Goal: Task Accomplishment & Management: Manage account settings

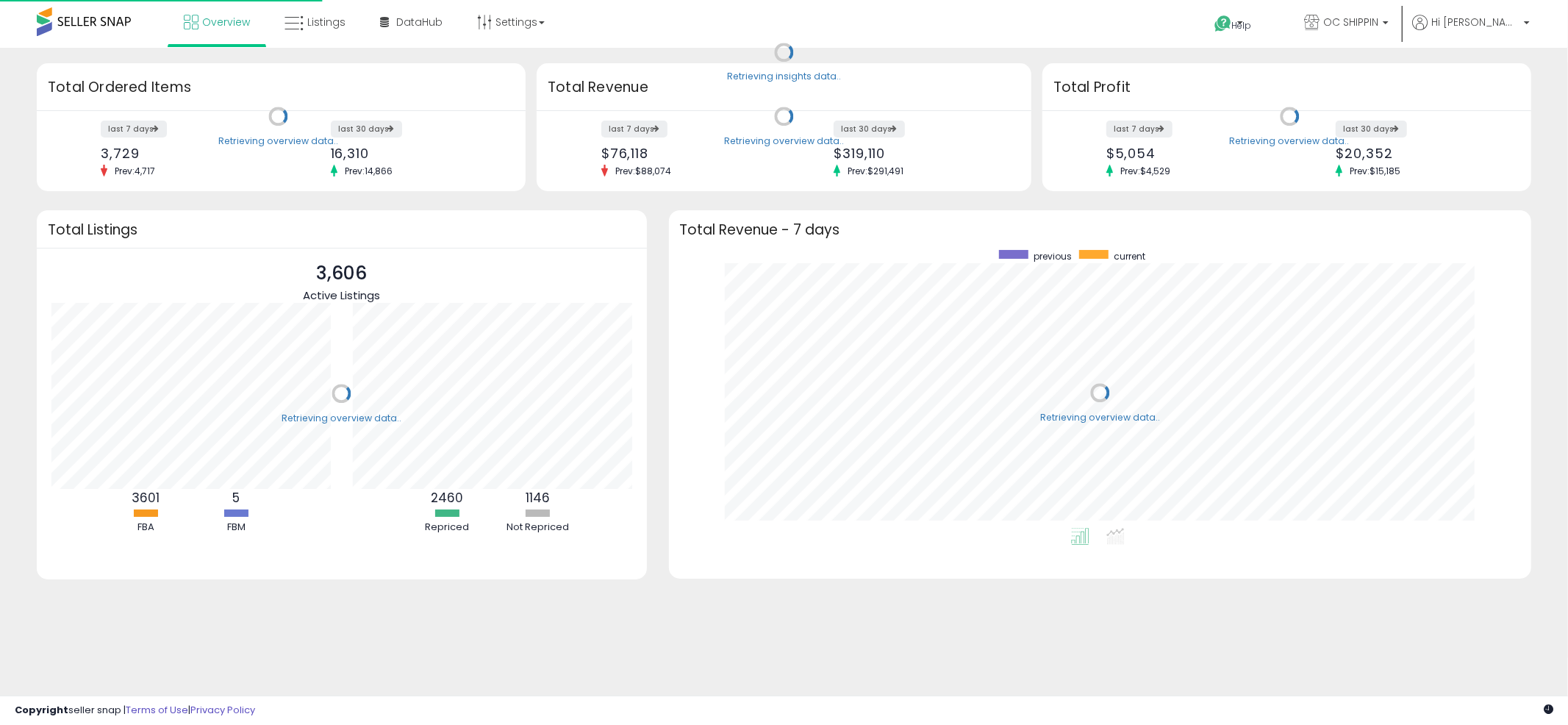
scroll to position [278, 834]
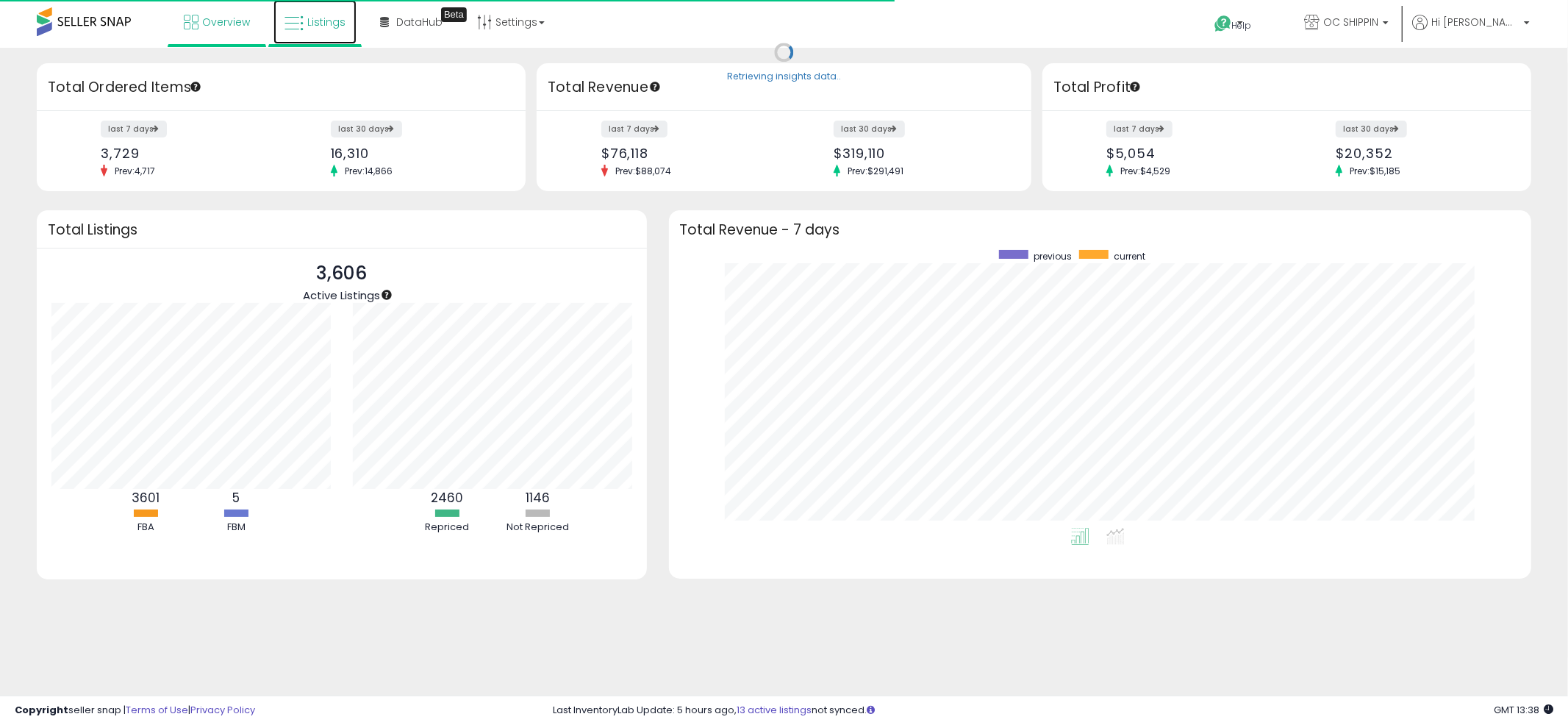
click at [309, 18] on span "Listings" at bounding box center [326, 21] width 38 height 14
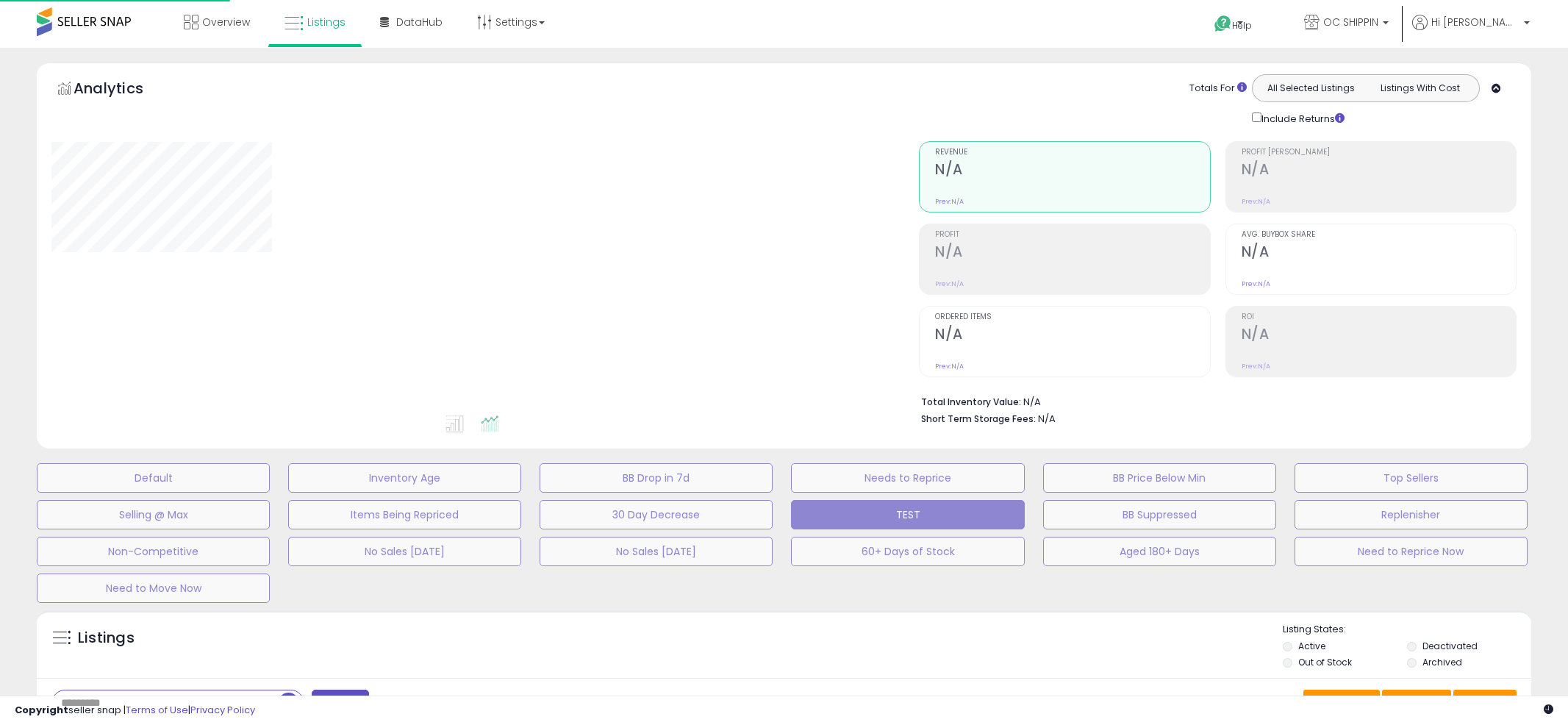
click at [780, 46] on div "Overview Listings" at bounding box center [508, 31] width 1038 height 63
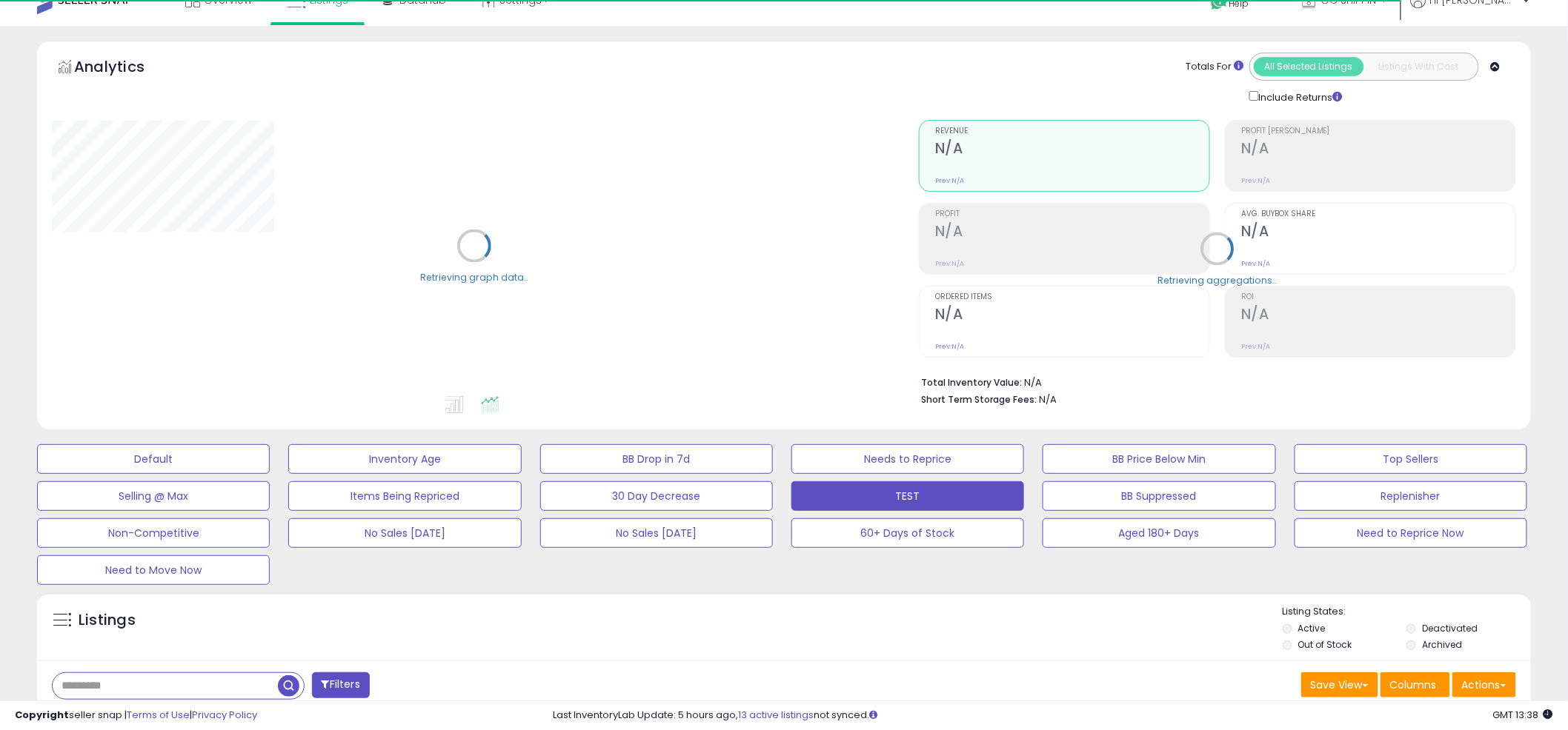
scroll to position [33, 0]
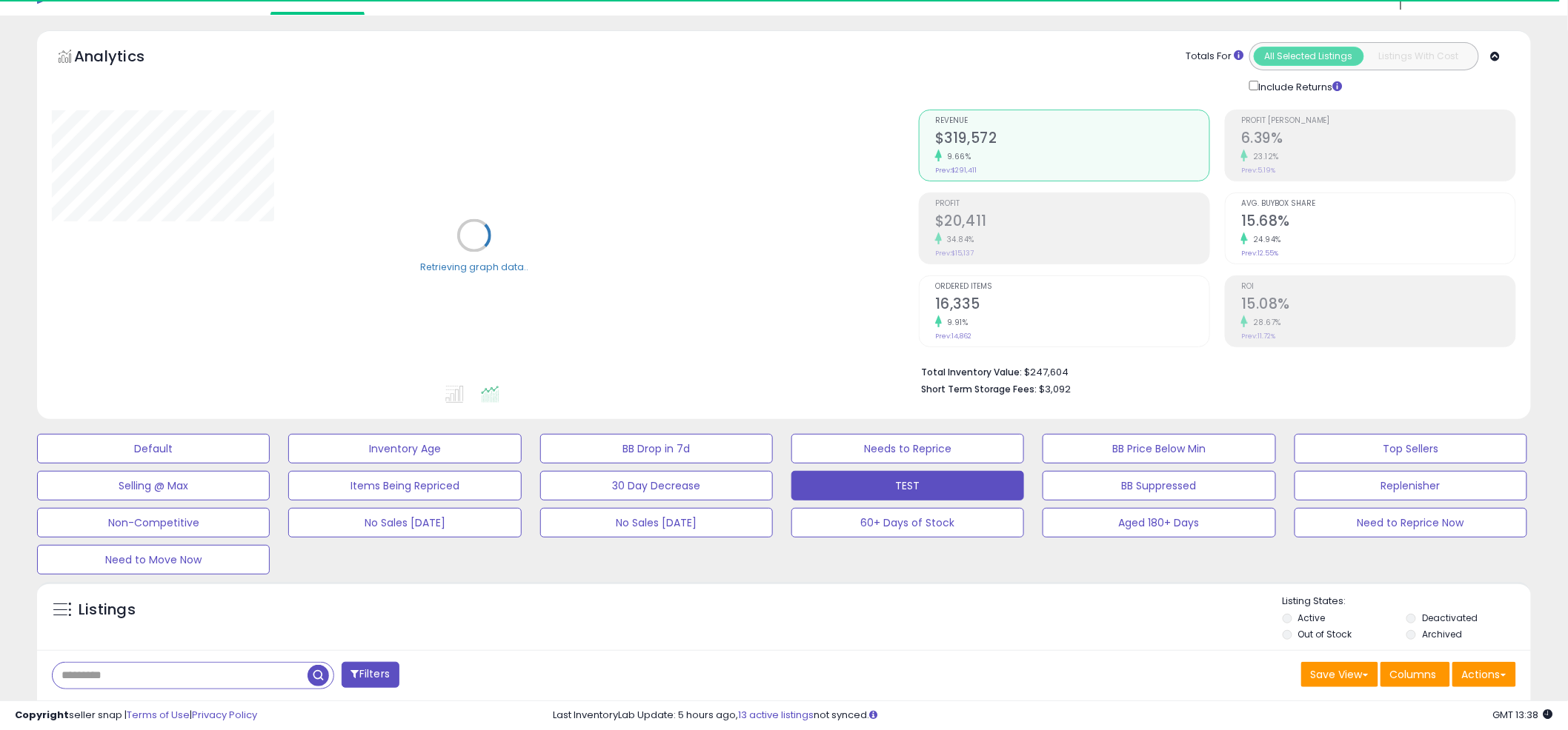
click at [211, 688] on input "text" at bounding box center [180, 675] width 255 height 26
paste input "**********"
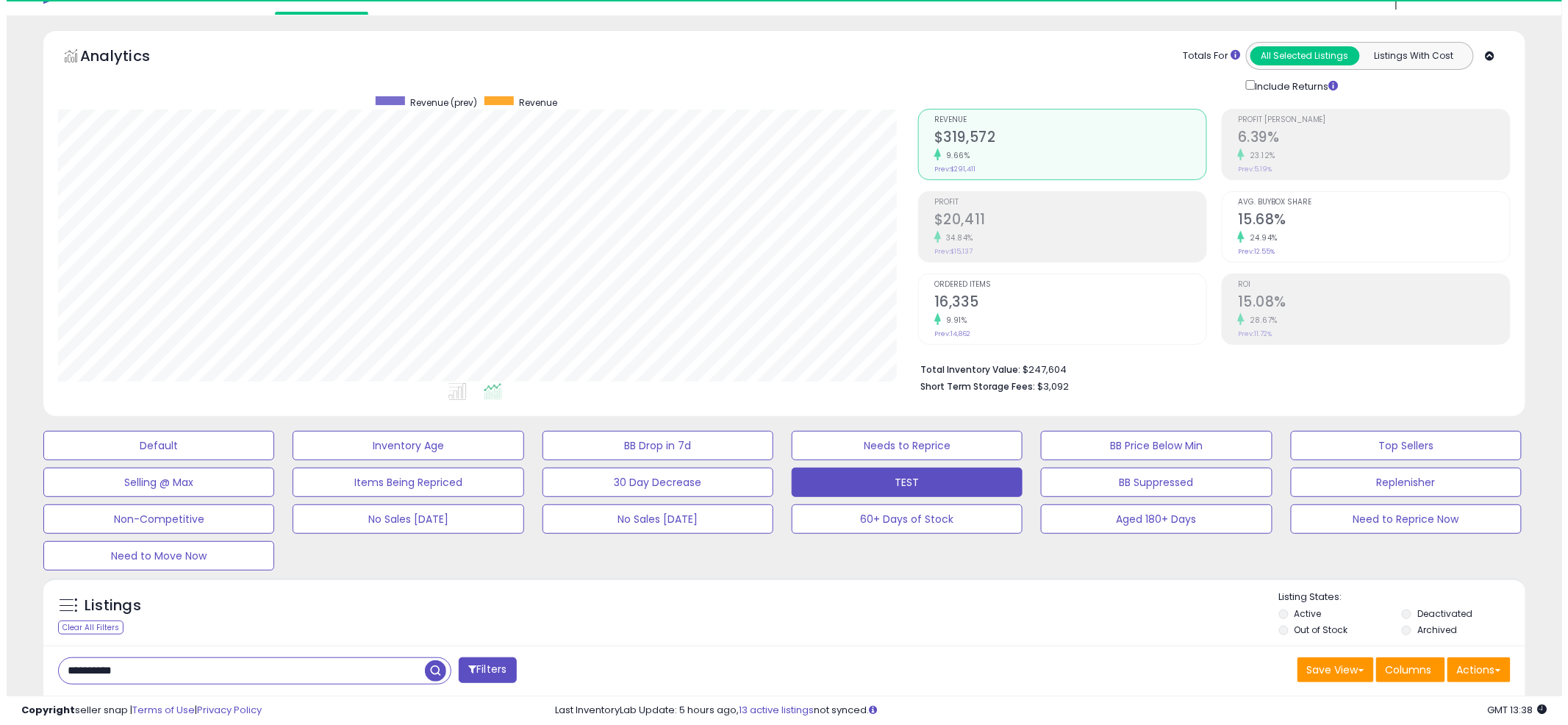
scroll to position [302, 861]
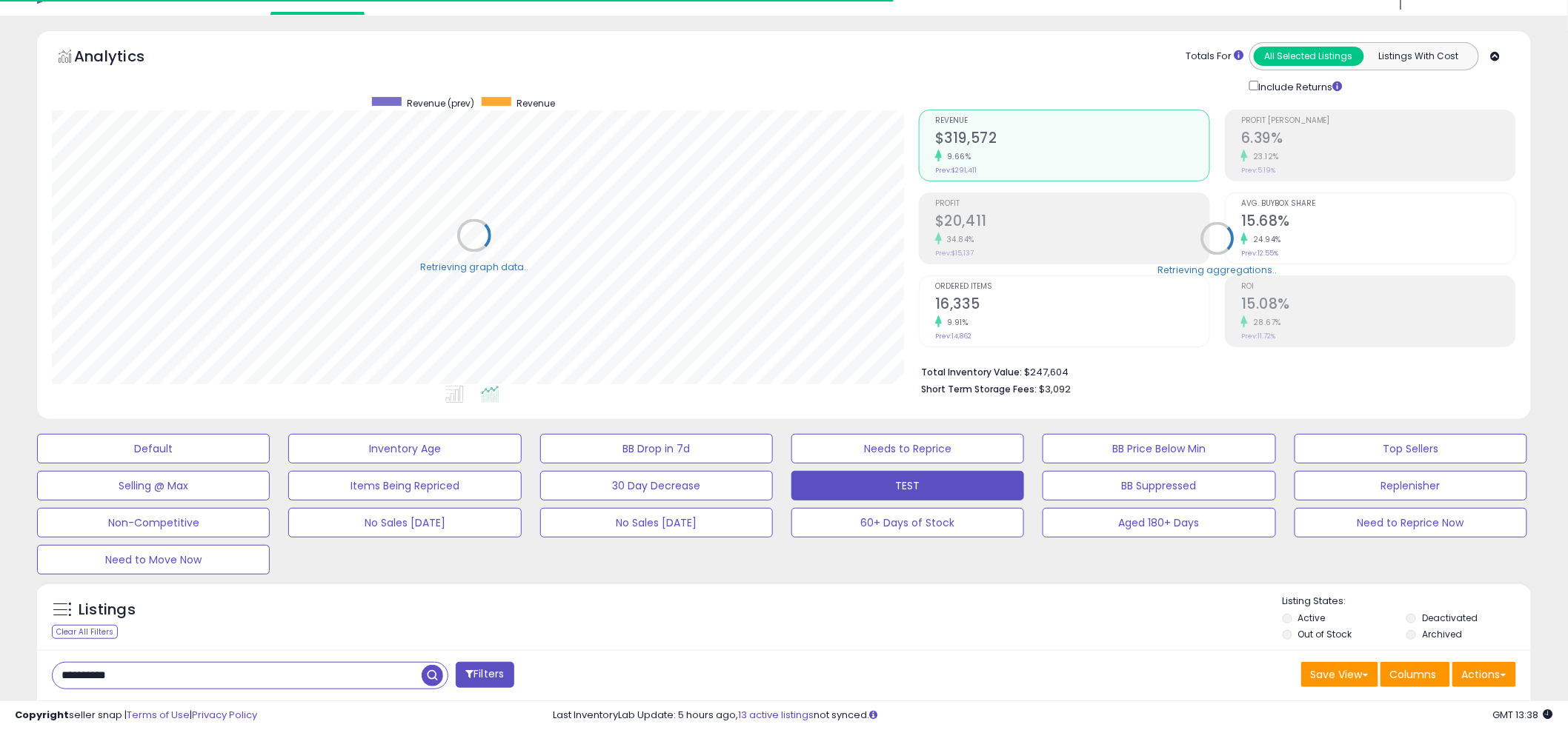
scroll to position [740493, 740260]
click at [773, 550] on div "Default Inventory Age BB Drop in 7d Needs to Reprice BB Price Below Min Top Sel…" at bounding box center [784, 500] width 1532 height 148
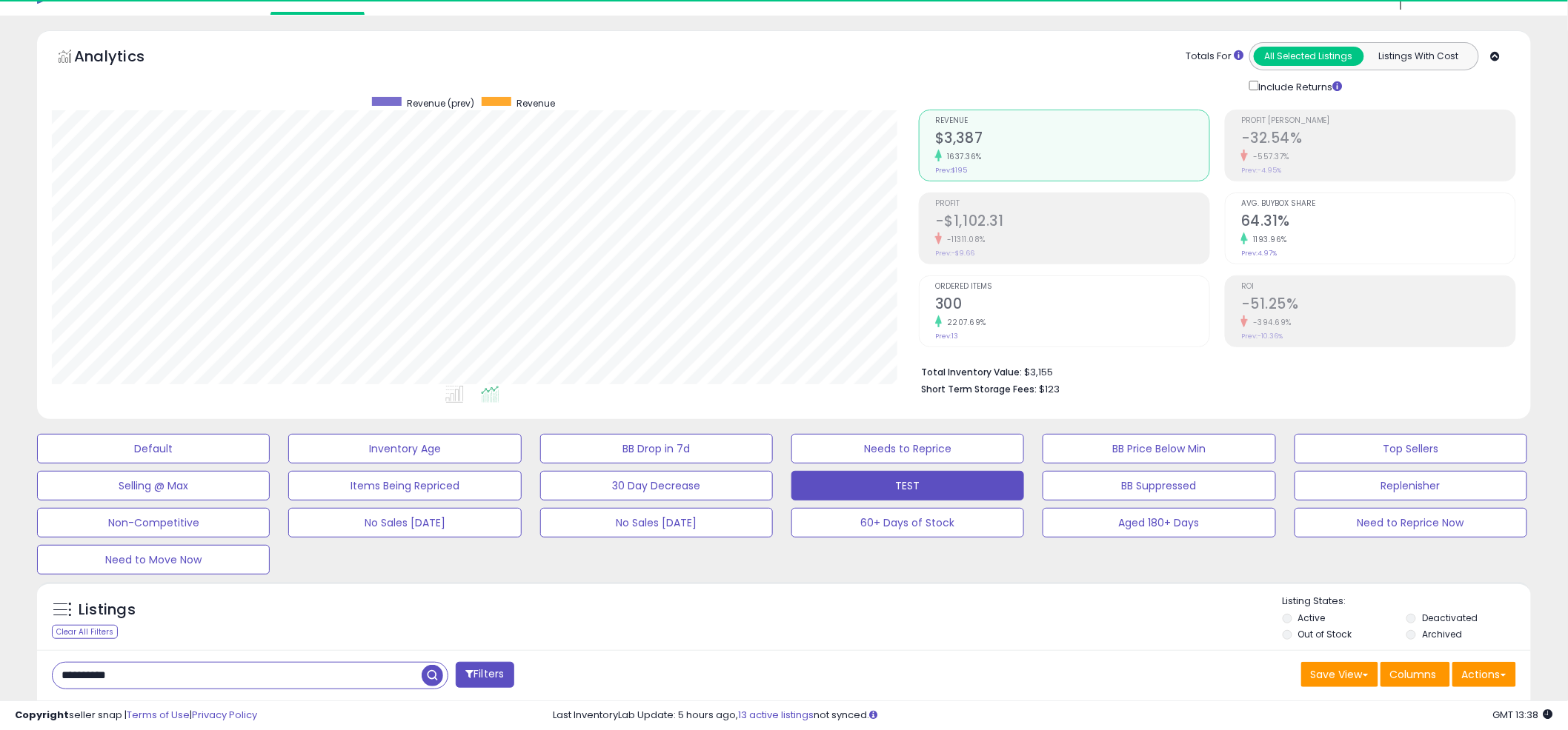
scroll to position [304, 867]
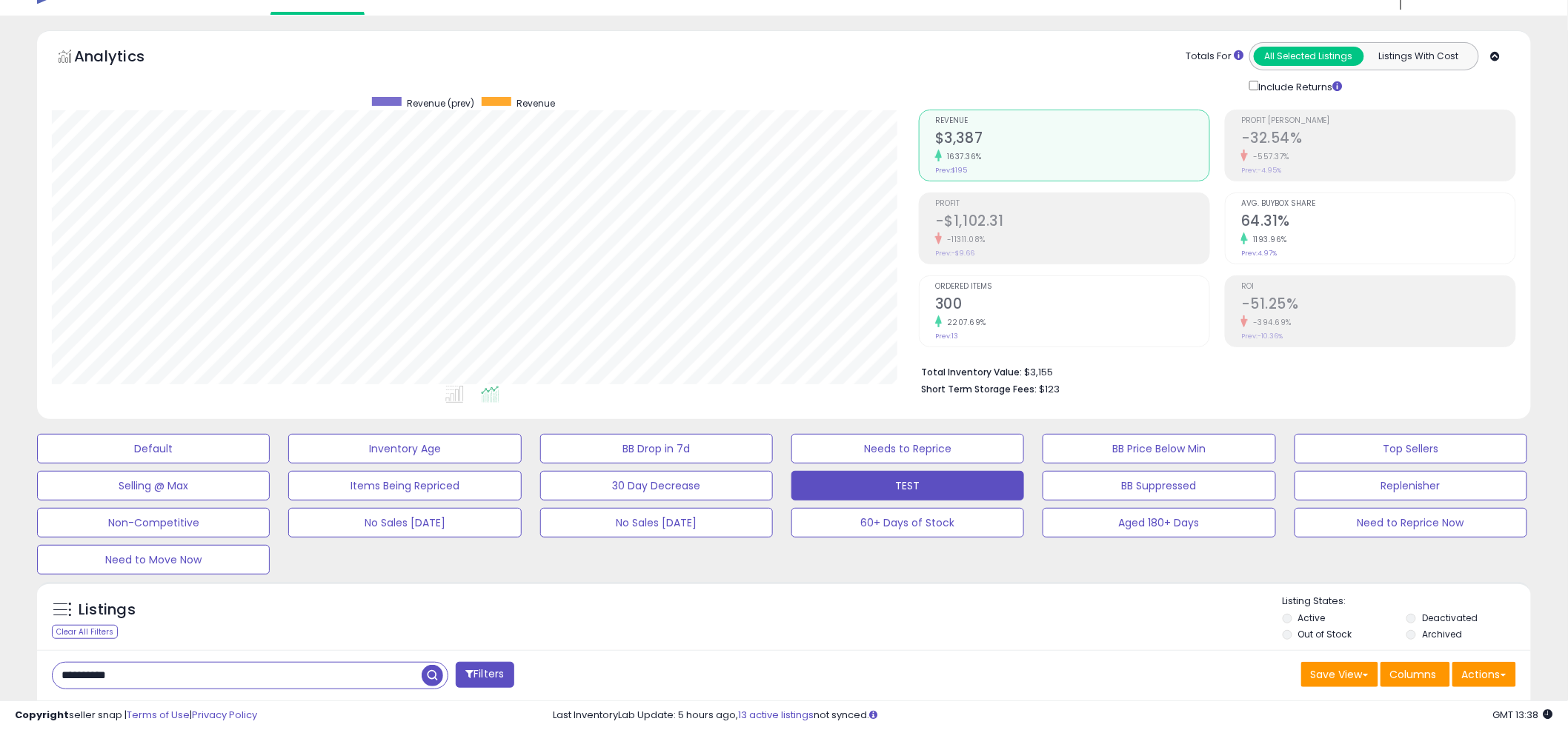
click at [773, 550] on div "Default Inventory Age BB Drop in 7d Needs to Reprice BB Price Below Min Top Sel…" at bounding box center [784, 500] width 1532 height 148
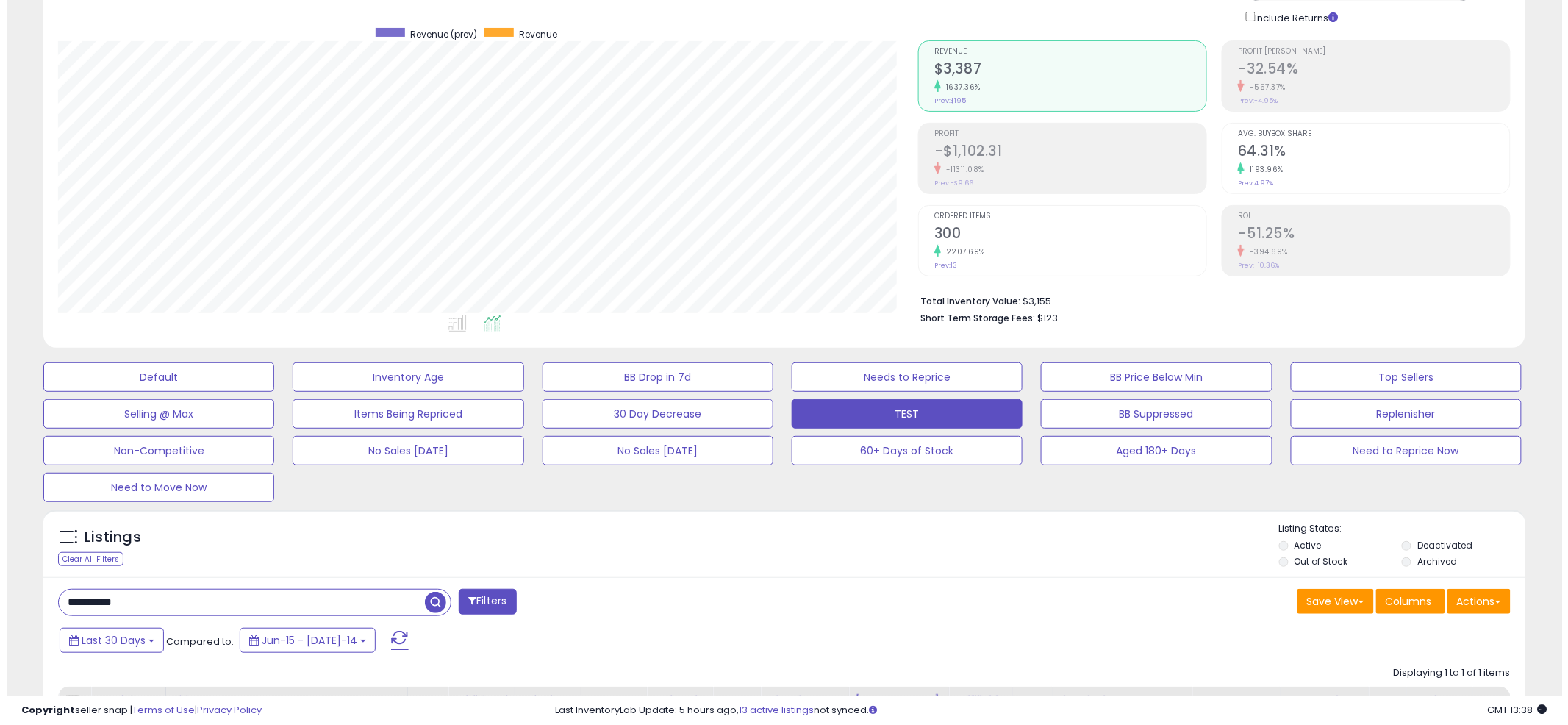
scroll to position [94, 0]
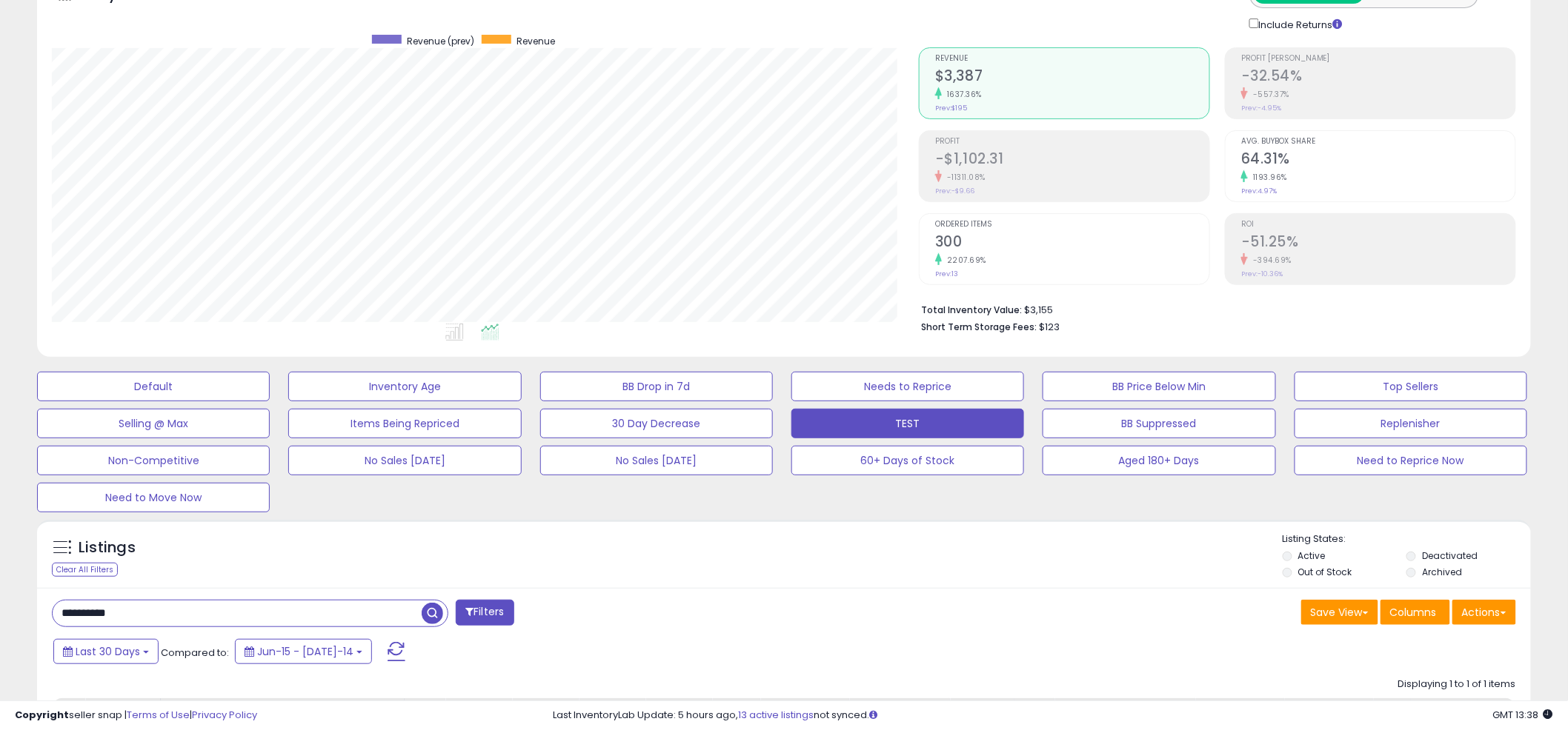
click at [946, 234] on h2 "300" at bounding box center [1072, 243] width 274 height 20
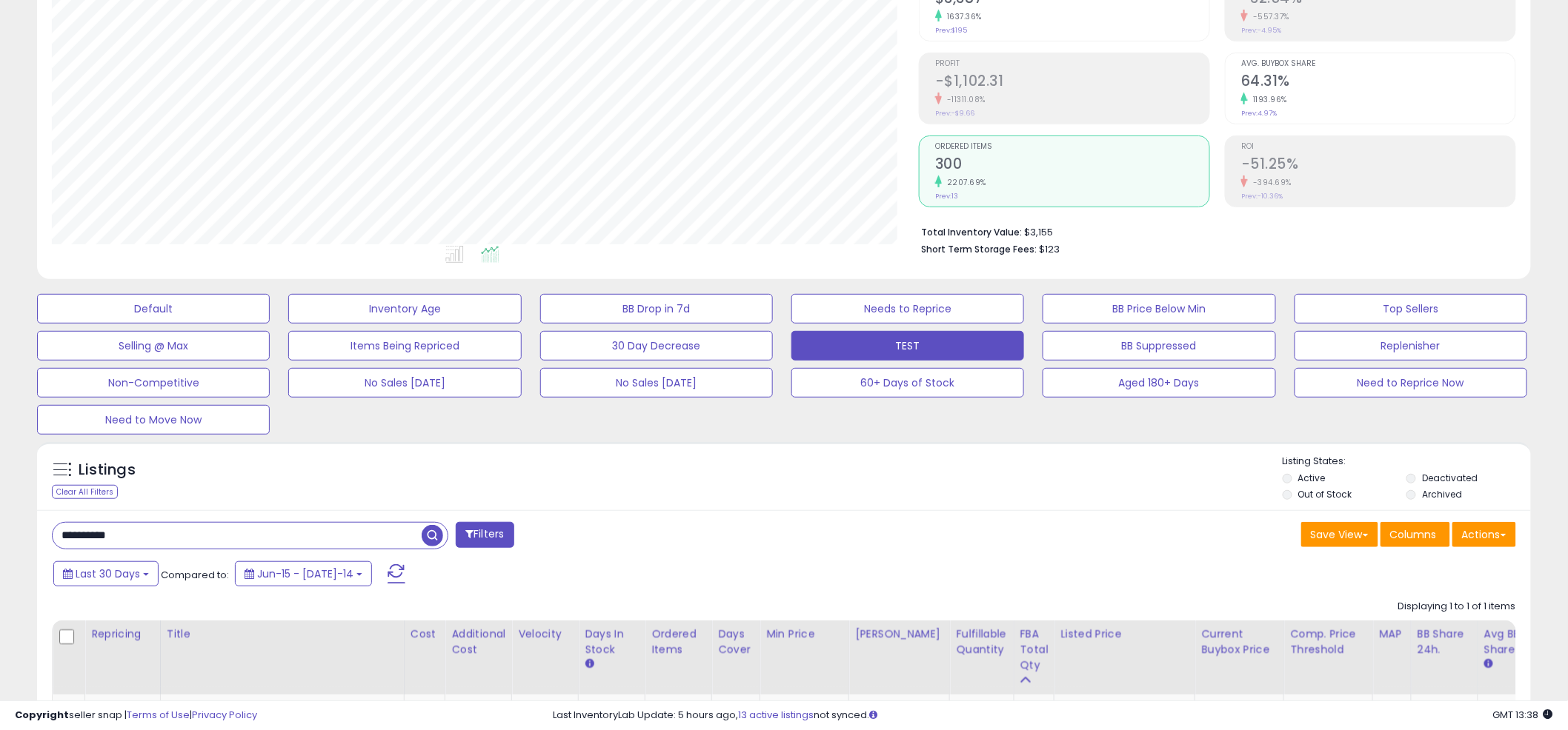
scroll to position [378, 0]
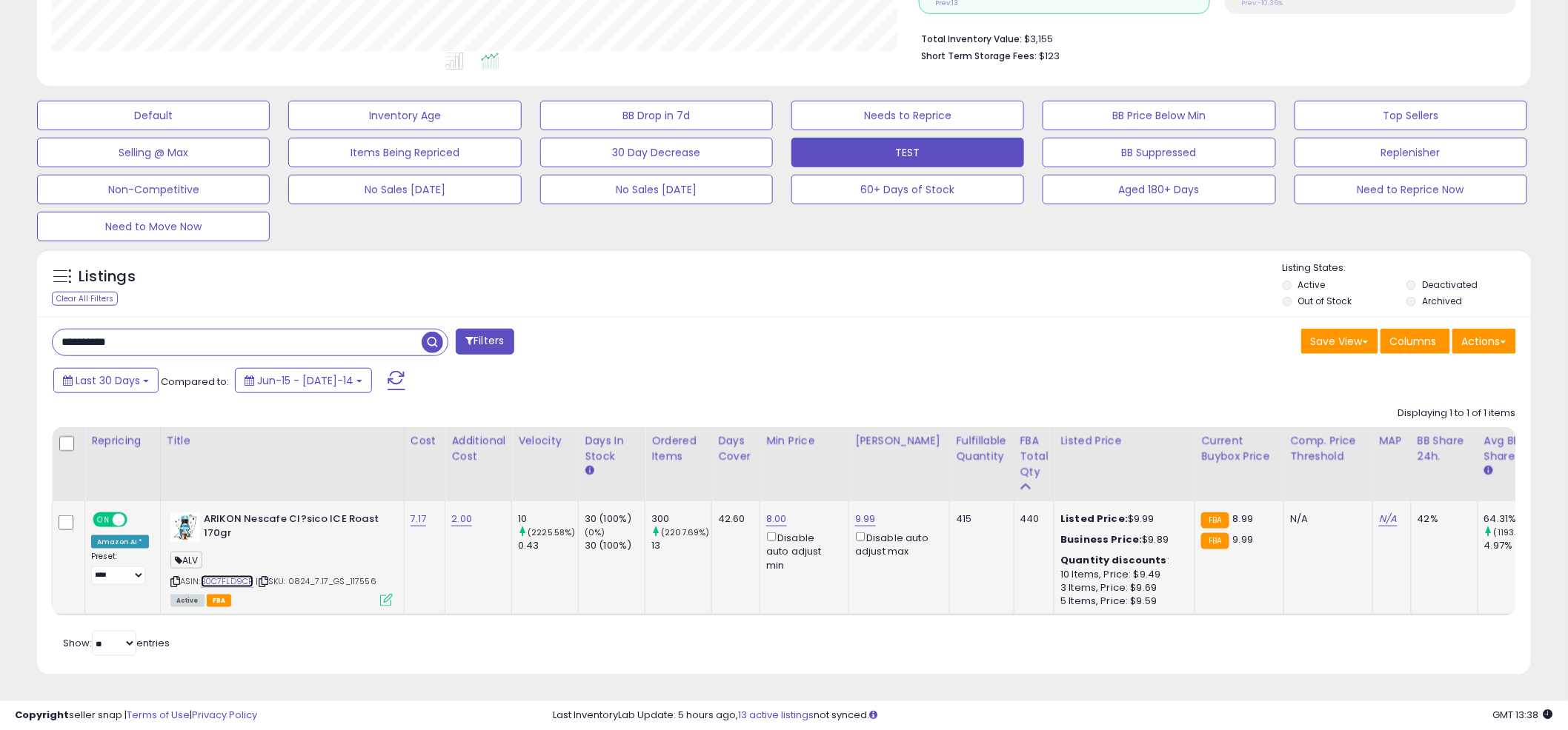
click at [250, 576] on link "B0C7FLD9CR" at bounding box center [228, 582] width 54 height 12
click at [786, 270] on div "Listings Clear All Filters Listing States:" at bounding box center [784, 286] width 1494 height 51
click at [786, 269] on div "Listings Clear All Filters Listing States:" at bounding box center [784, 286] width 1494 height 51
click at [325, 331] on input "**********" at bounding box center [237, 342] width 369 height 26
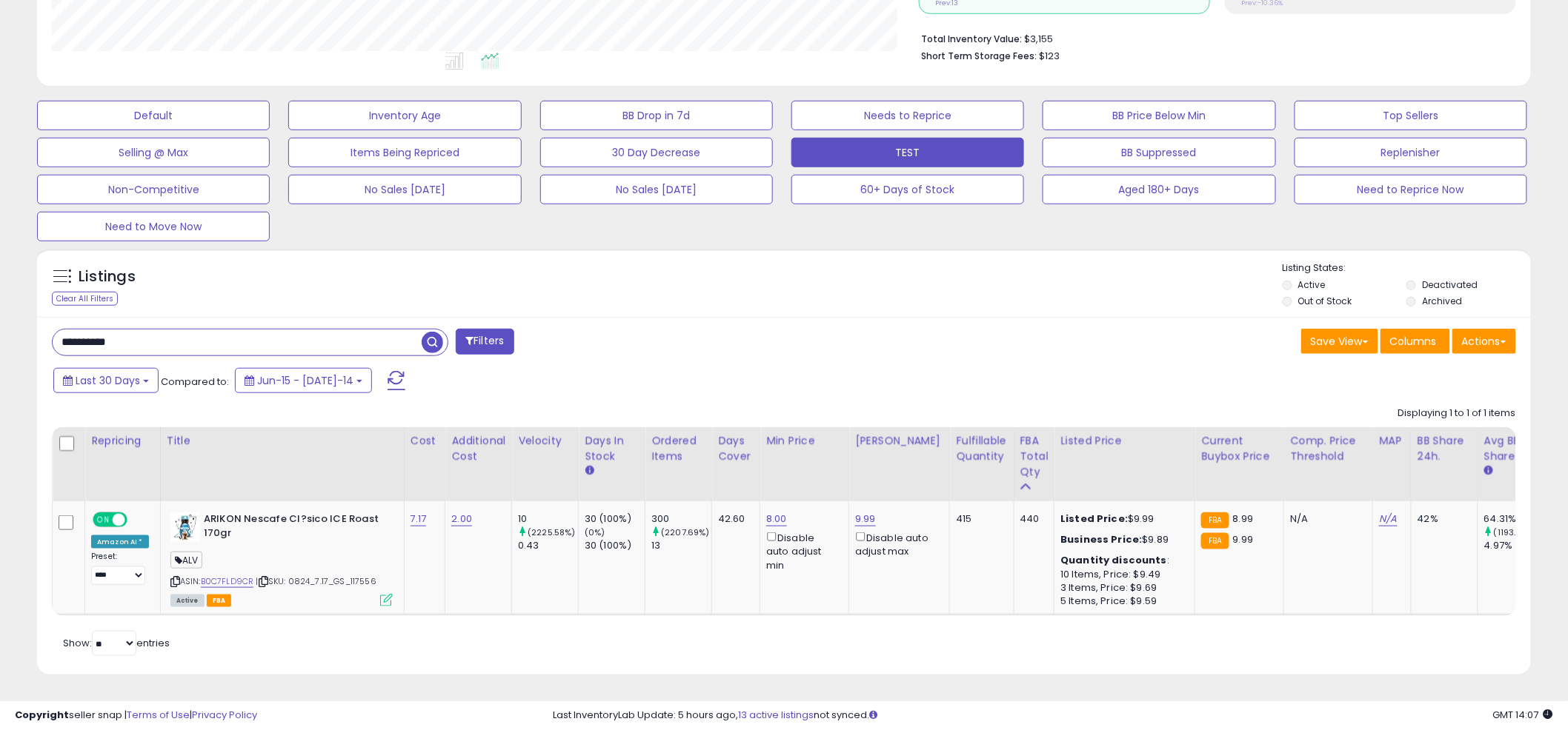
click at [325, 331] on input "**********" at bounding box center [237, 342] width 369 height 26
type input "******"
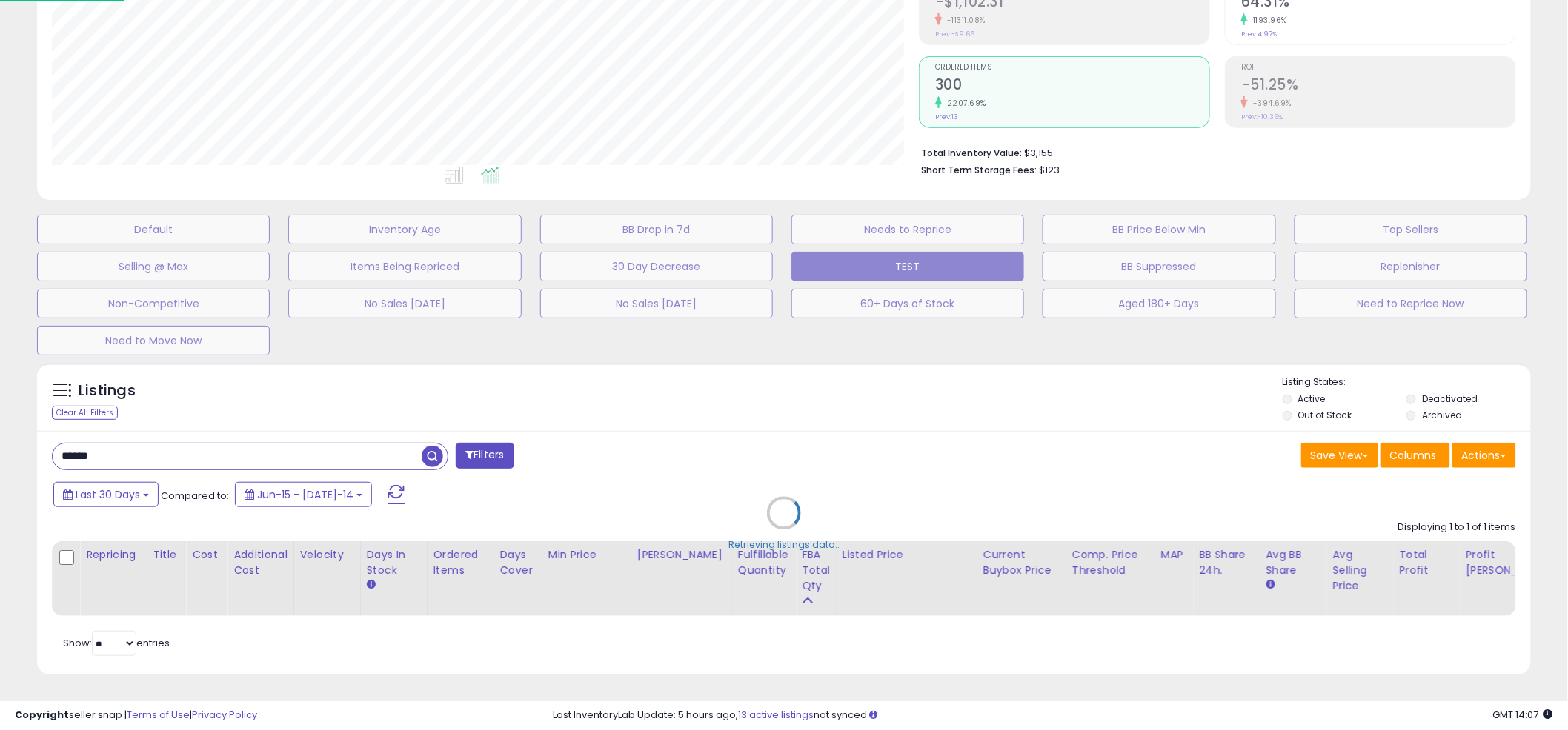
scroll to position [304, 875]
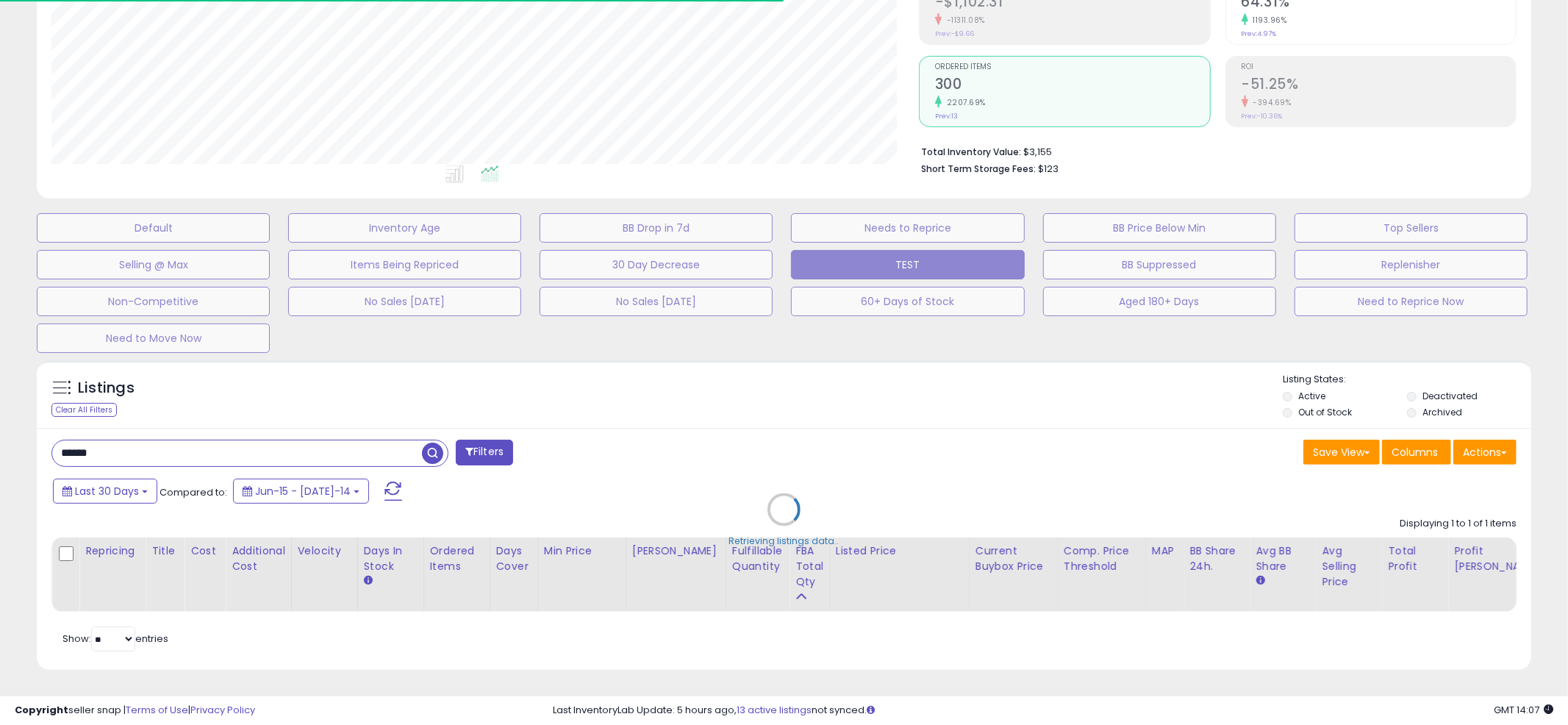
click at [776, 387] on div "Retrieving listings data.." at bounding box center [784, 520] width 1517 height 336
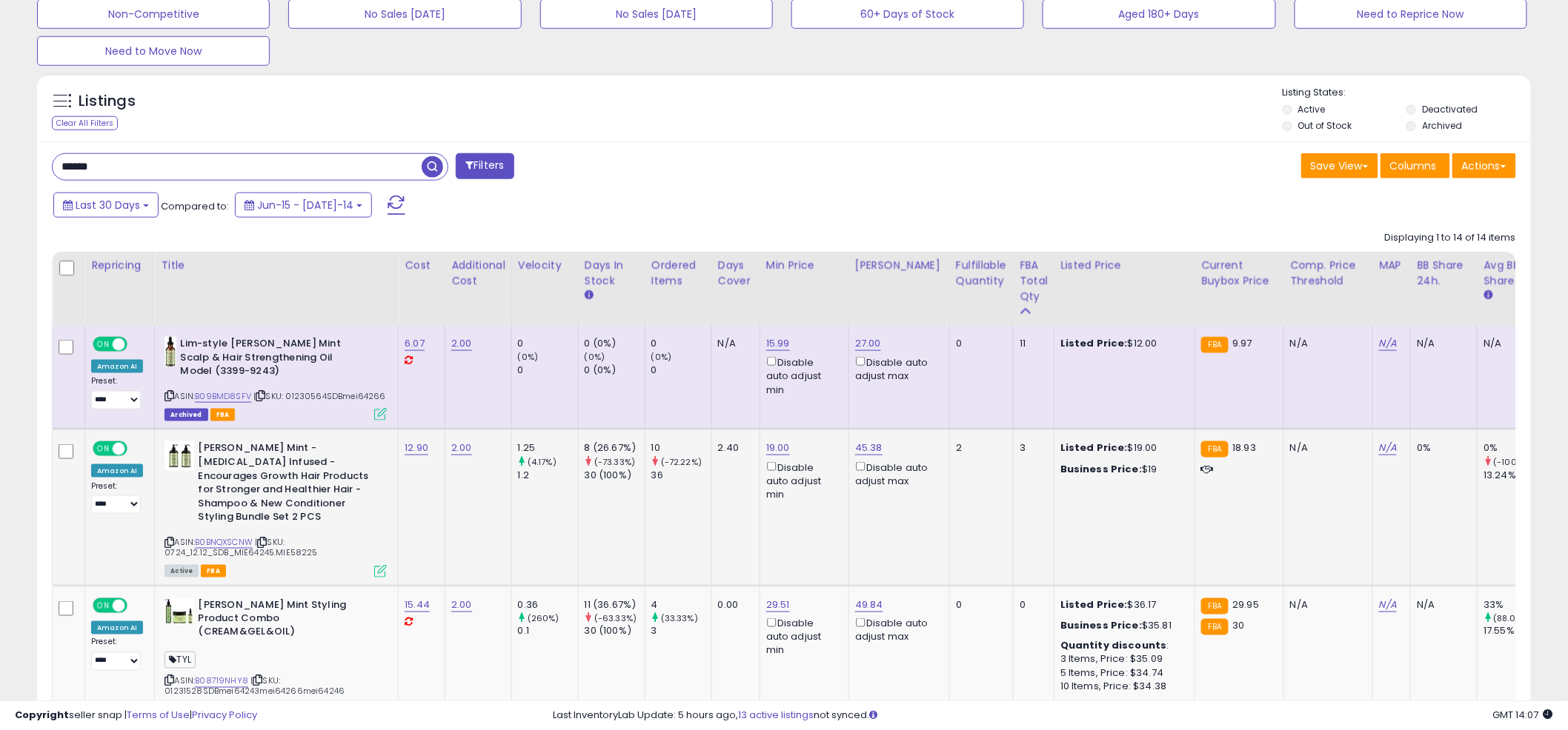
scroll to position [304, 867]
click at [777, 352] on link "19.00" at bounding box center [778, 343] width 24 height 14
drag, startPoint x: 748, startPoint y: 399, endPoint x: 640, endPoint y: 397, distance: 108.0
type input "****"
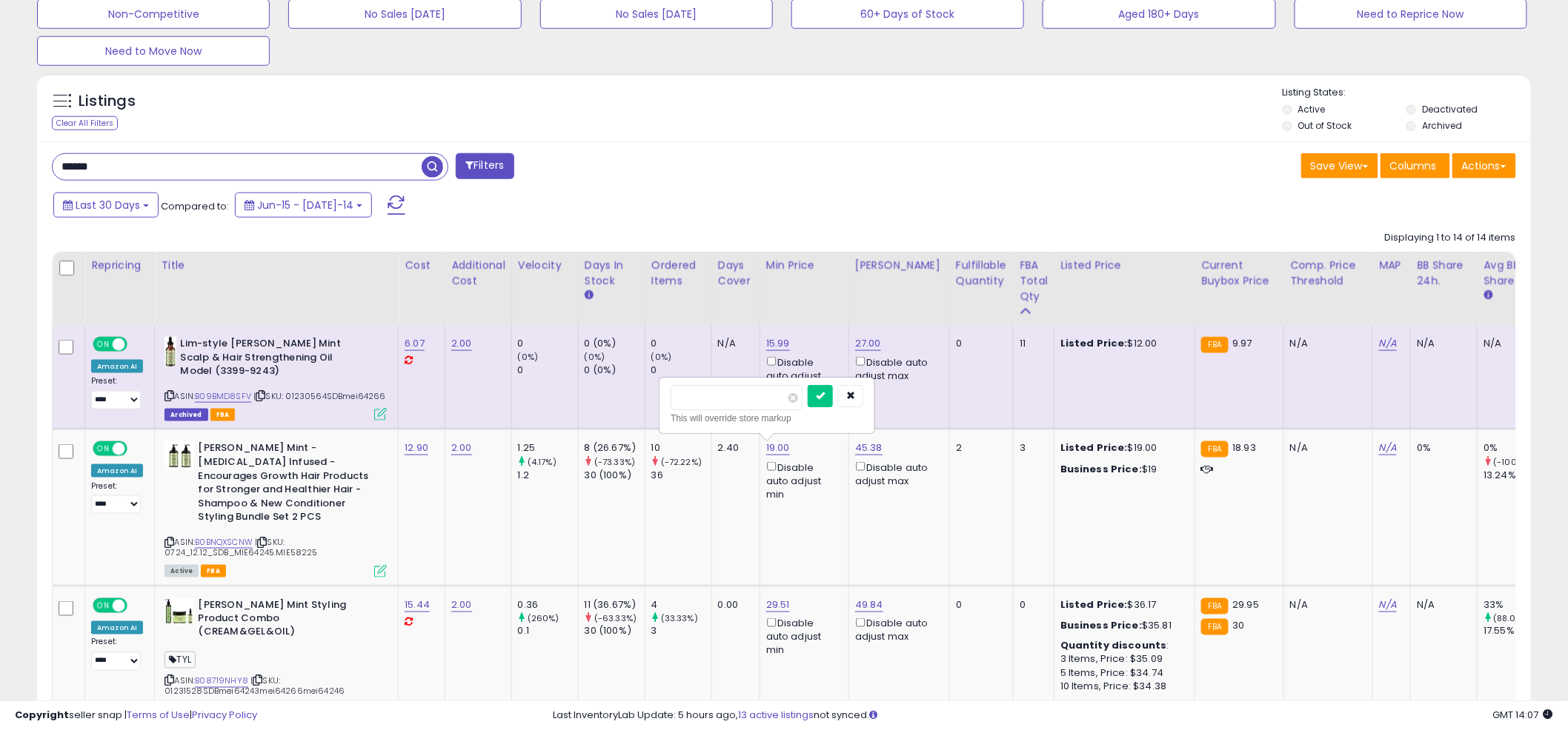
click button "submit" at bounding box center [820, 396] width 25 height 22
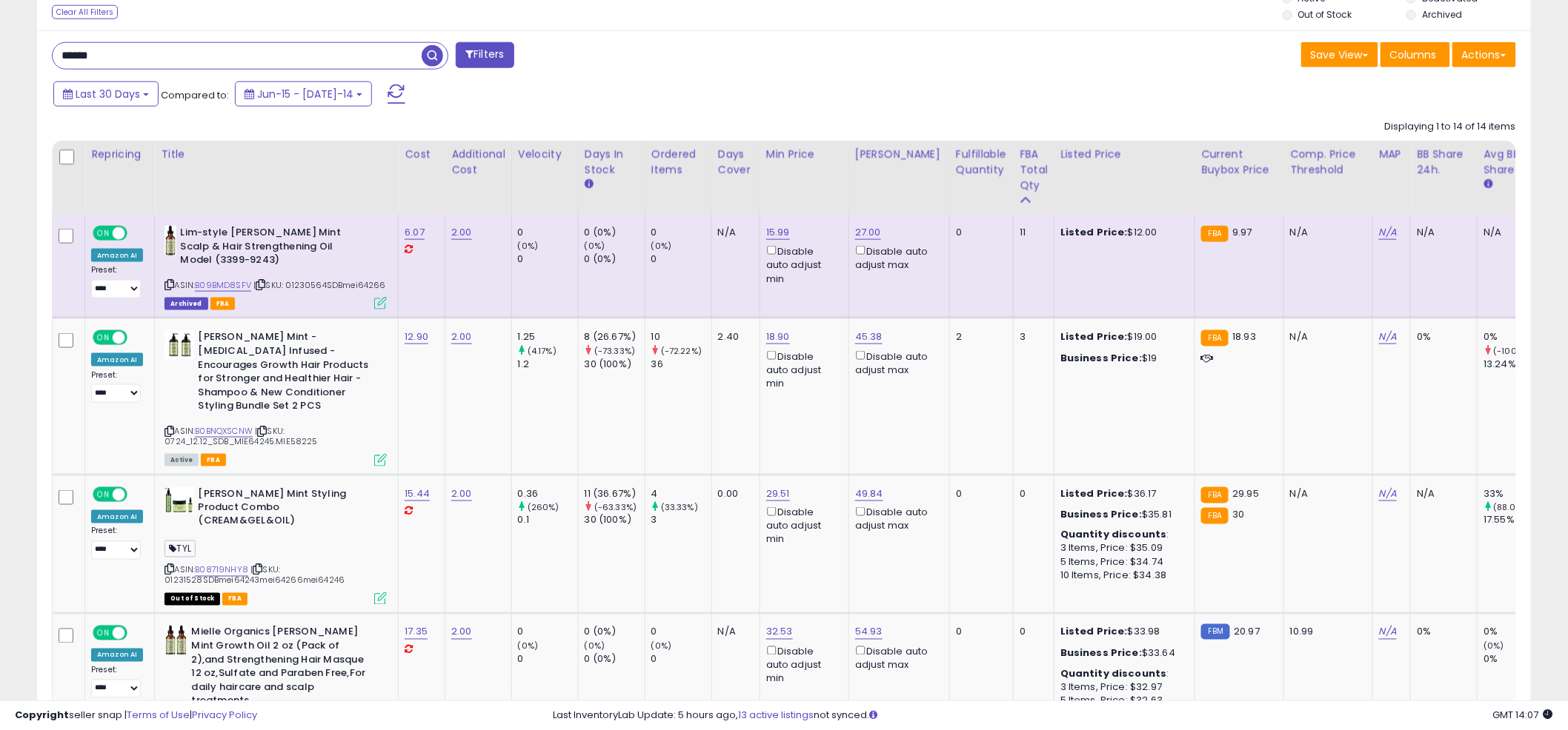
scroll to position [728, 0]
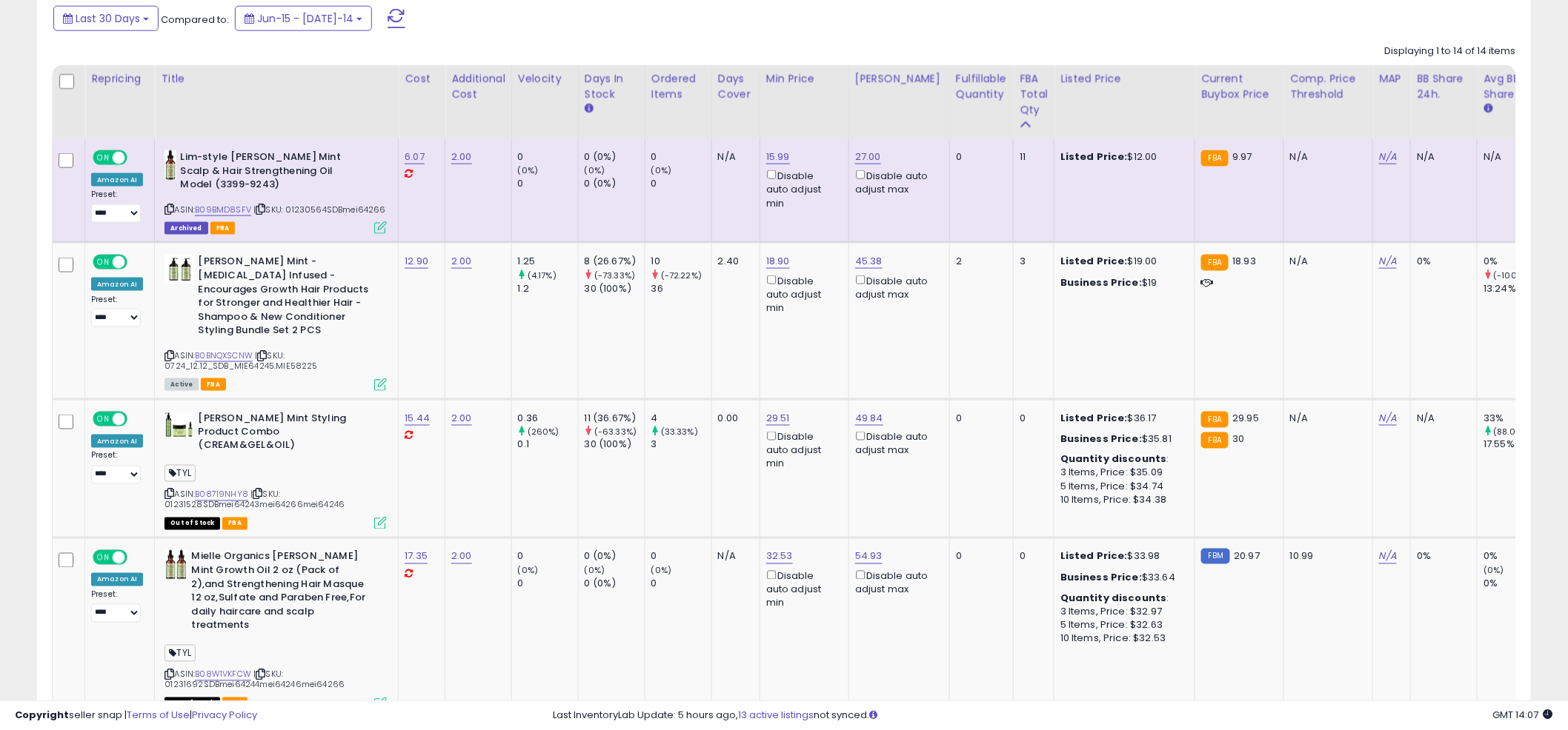
click at [723, 220] on td "N/A" at bounding box center [735, 191] width 48 height 103
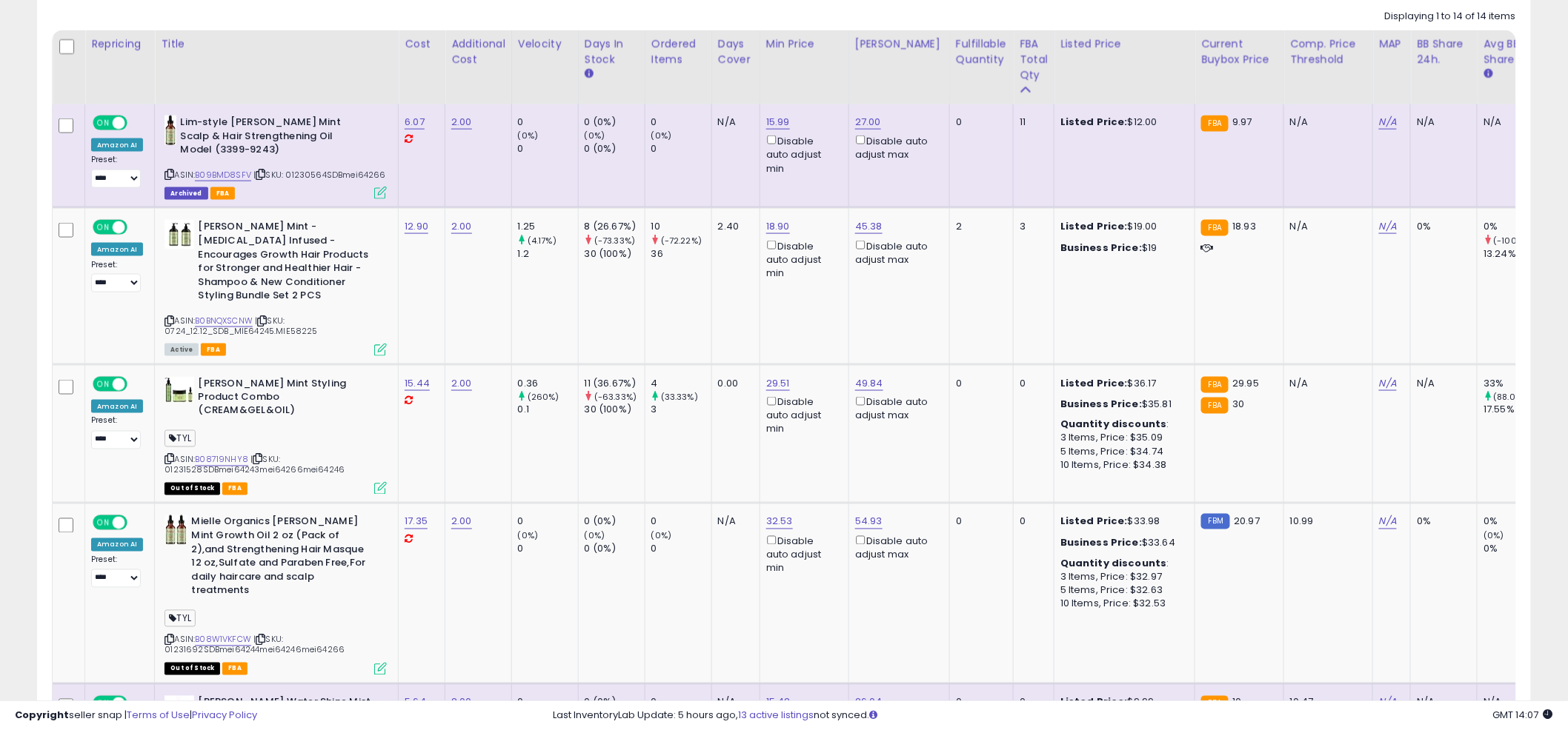
scroll to position [0, 0]
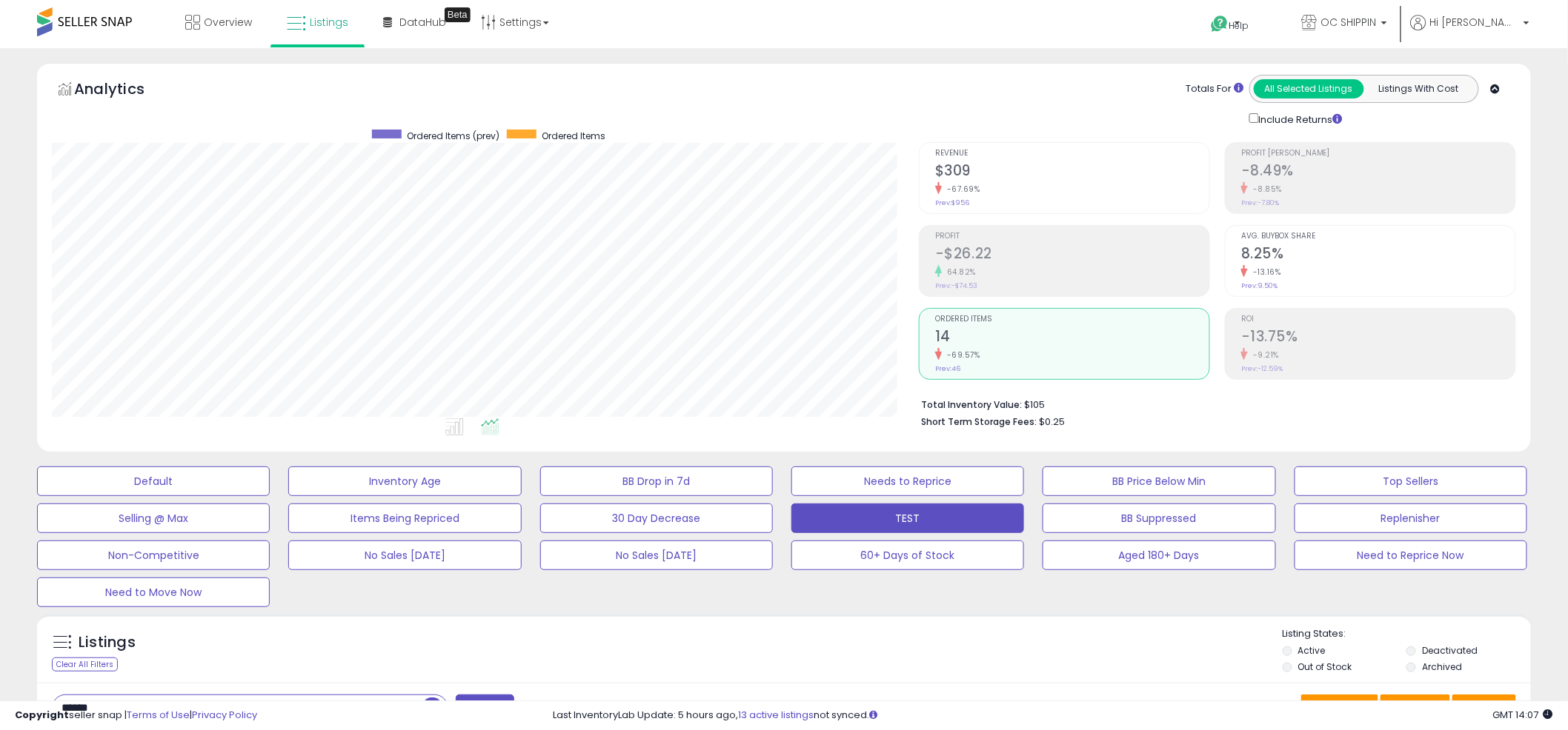
click at [777, 603] on div "Default Inventory Age BB Drop in 7d Needs to Reprice BB Price Below Min Top Sel…" at bounding box center [784, 533] width 1532 height 148
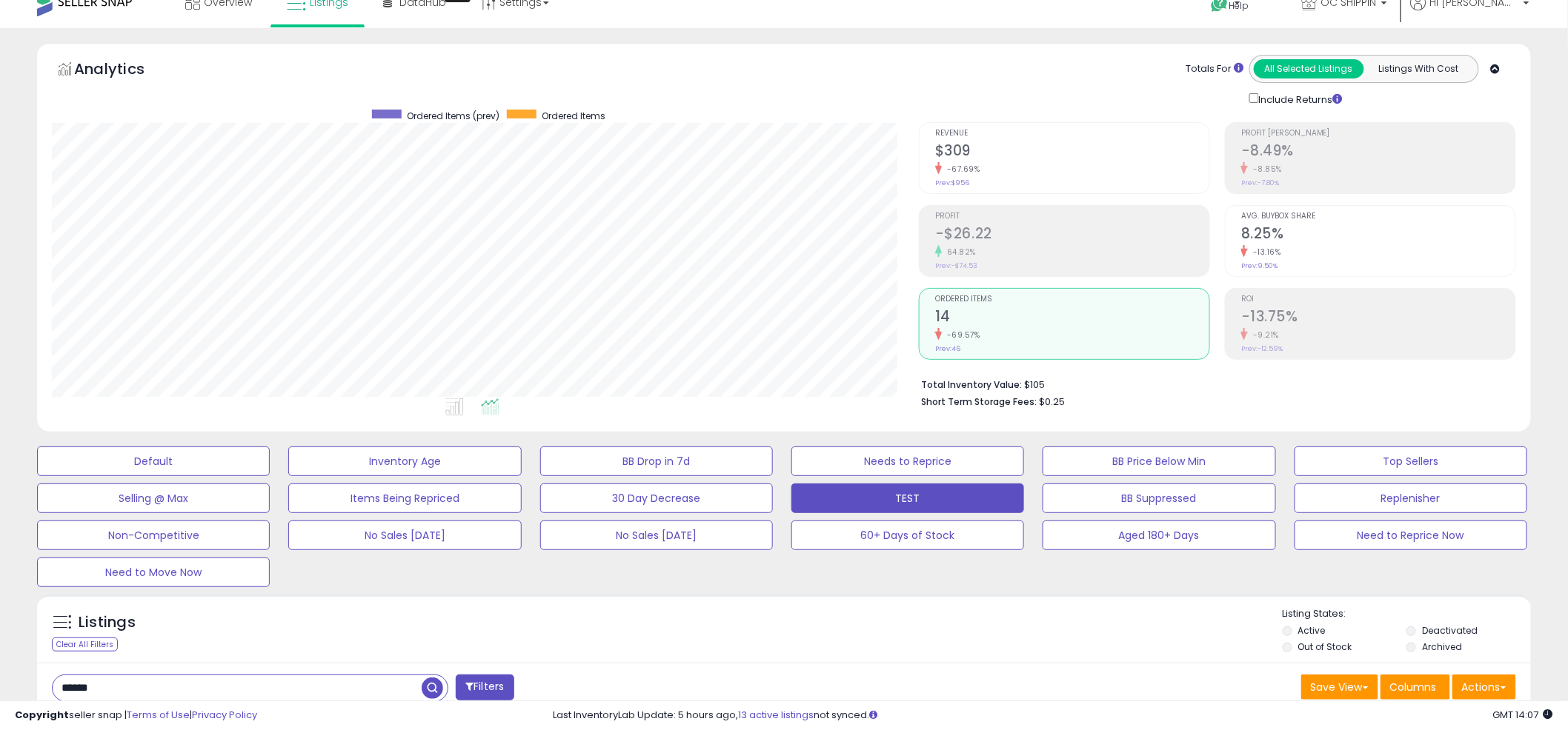
scroll to position [31, 0]
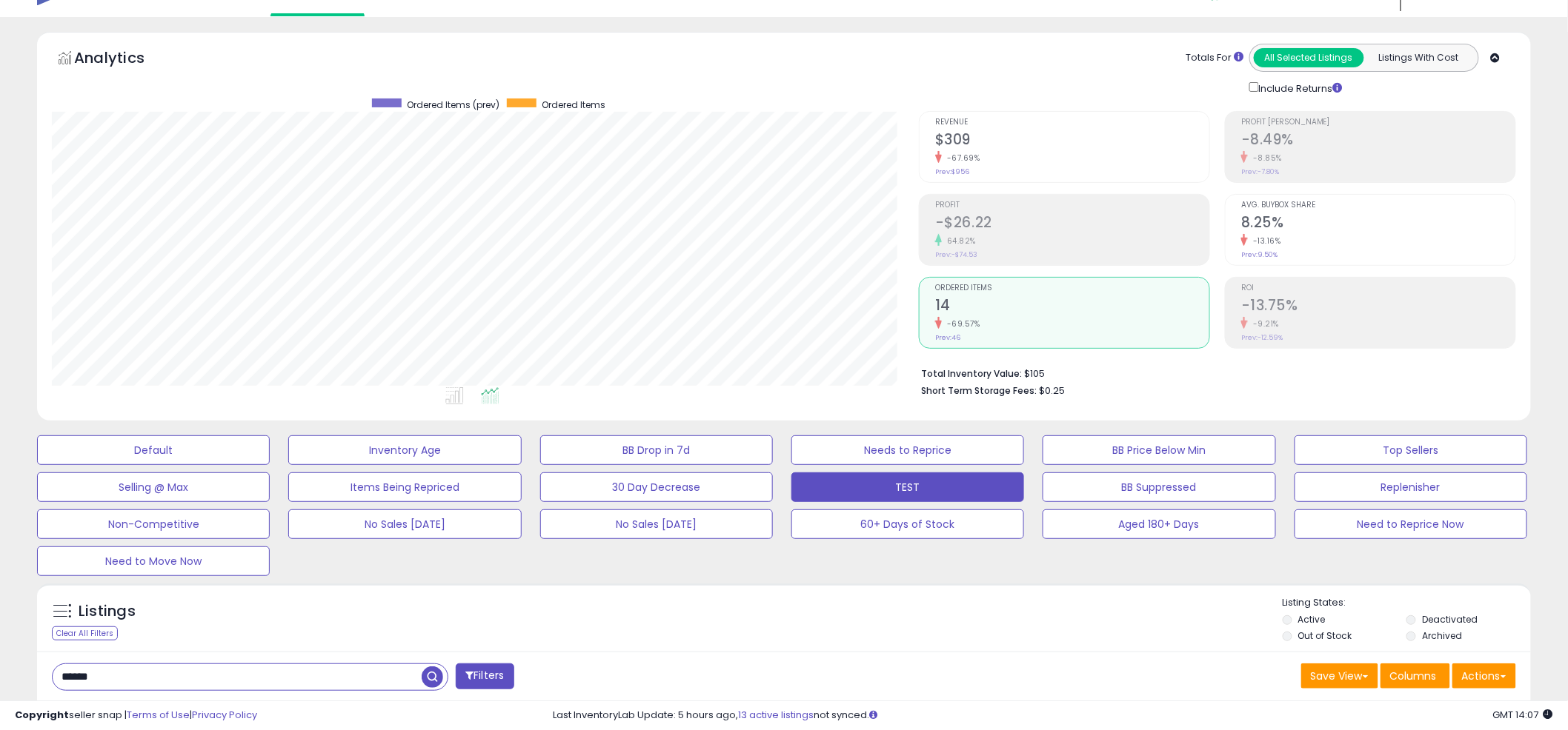
click at [776, 606] on div "Listings Clear All Filters Listing States:" at bounding box center [784, 621] width 1494 height 51
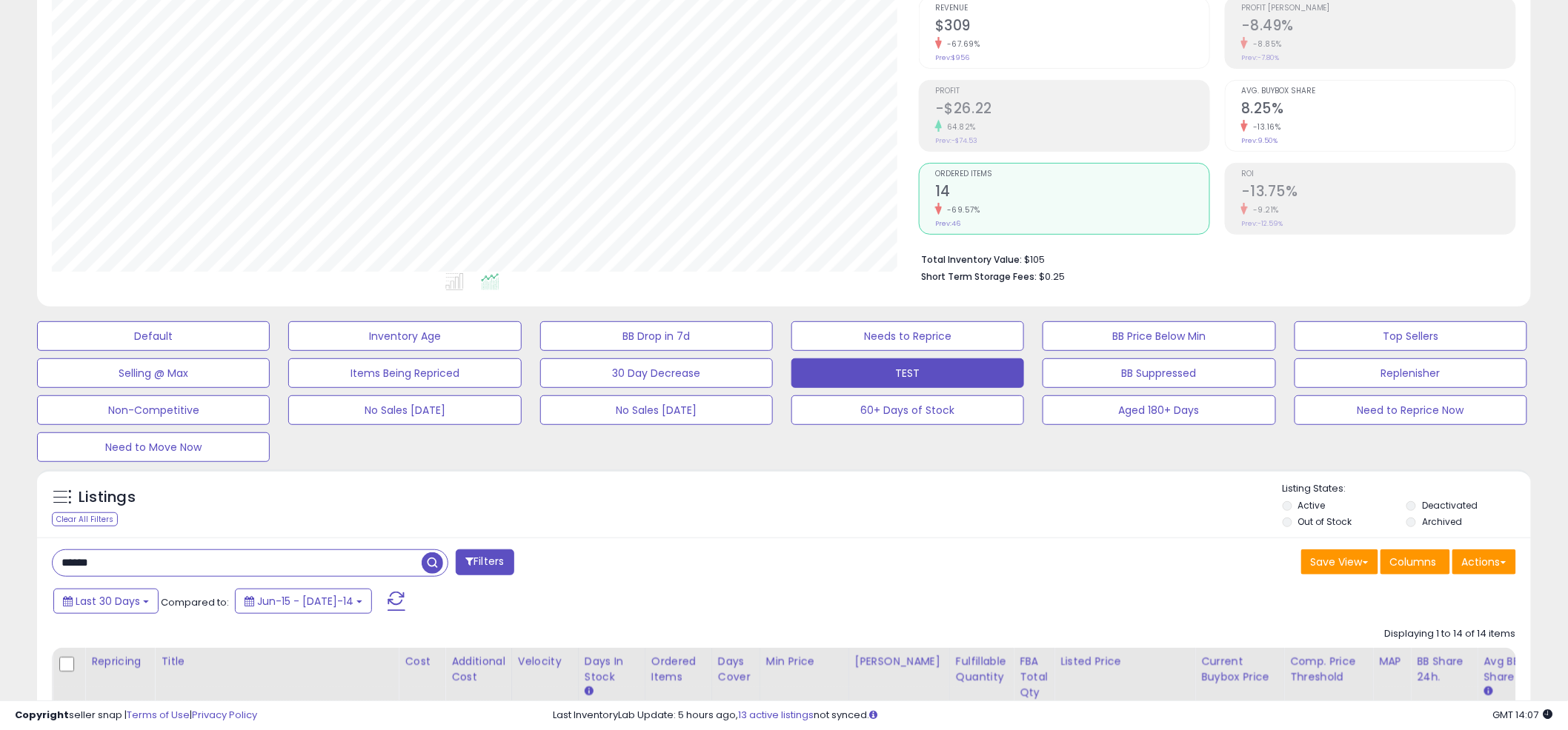
scroll to position [0, 0]
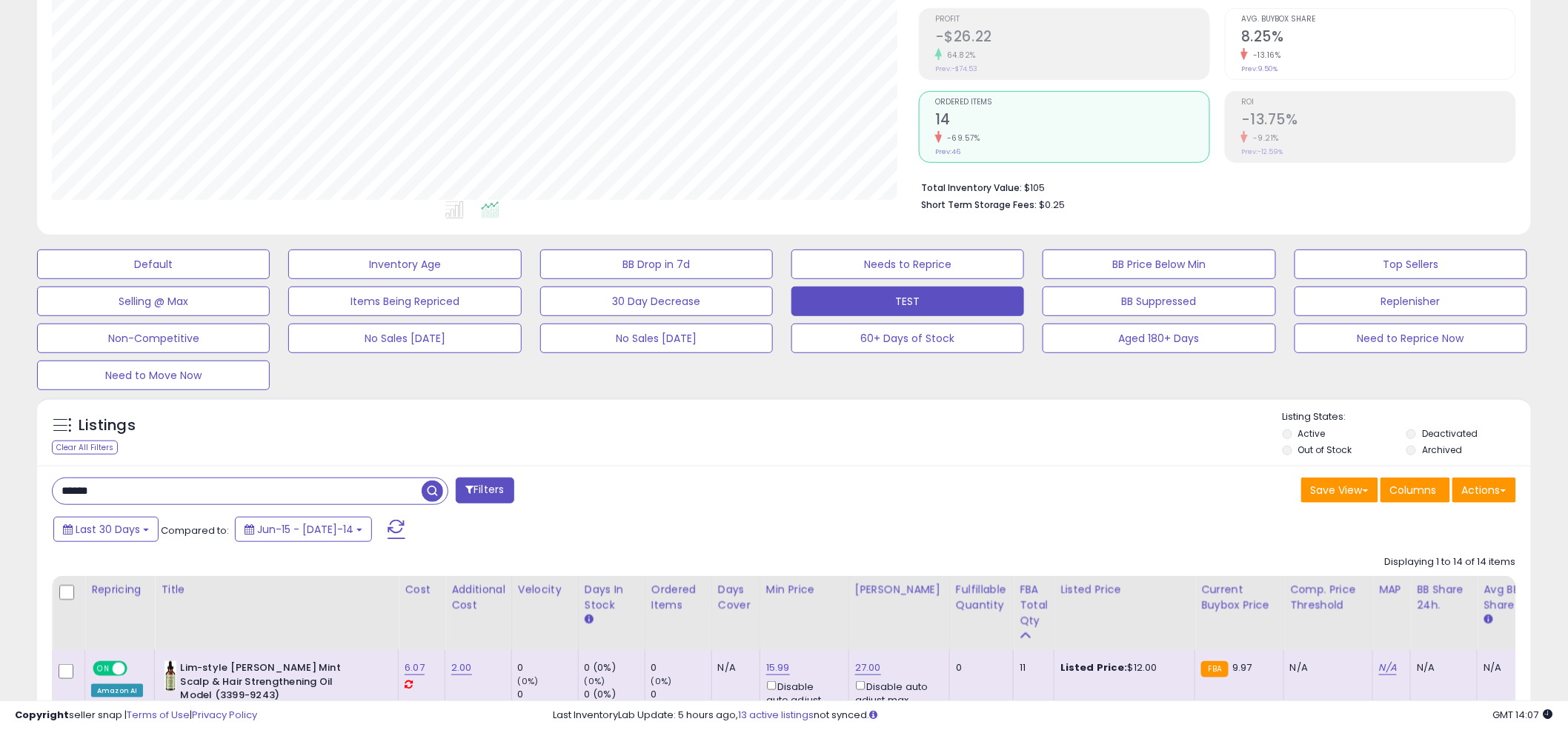
scroll to position [538, 0]
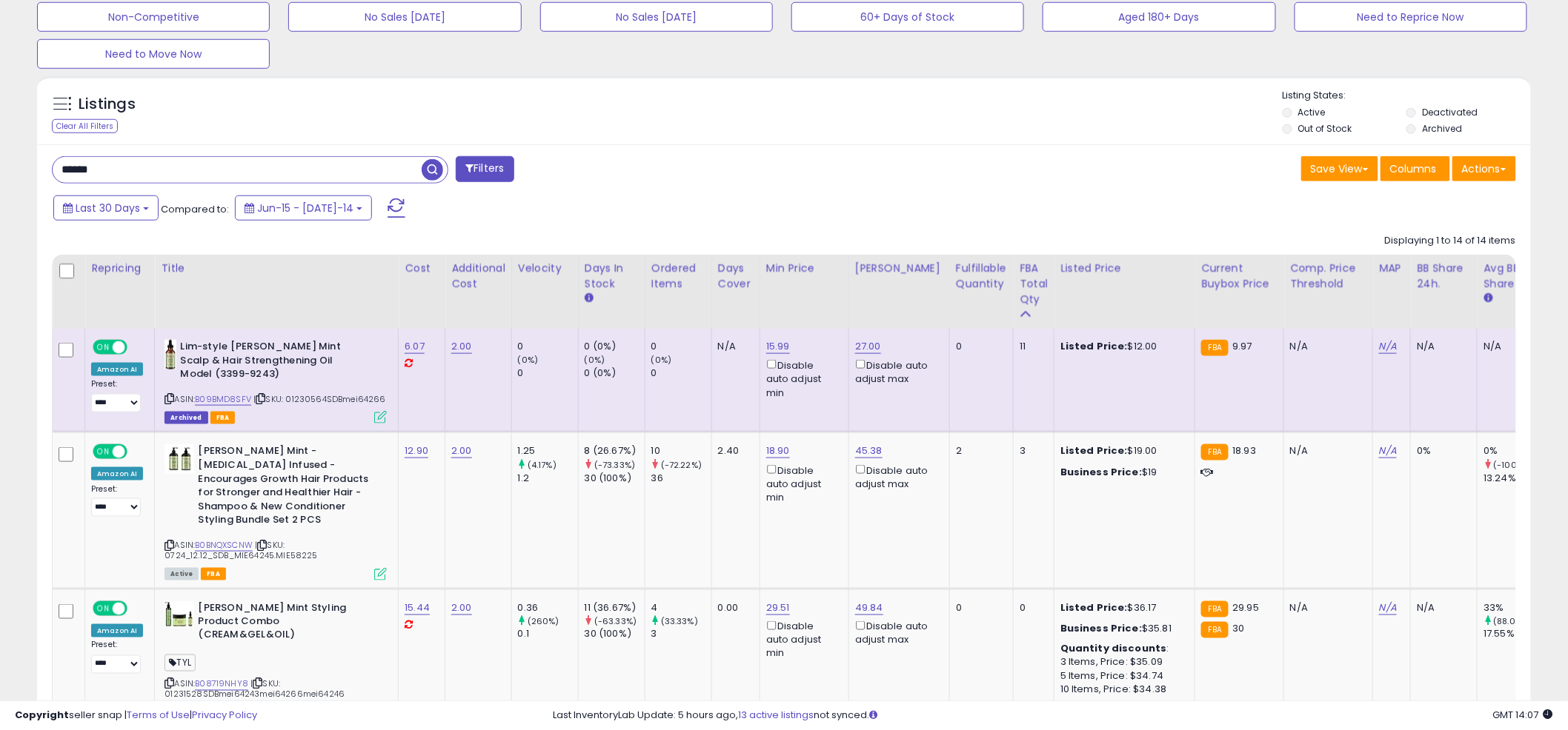
click at [207, 174] on input "******" at bounding box center [237, 170] width 369 height 26
type input "******"
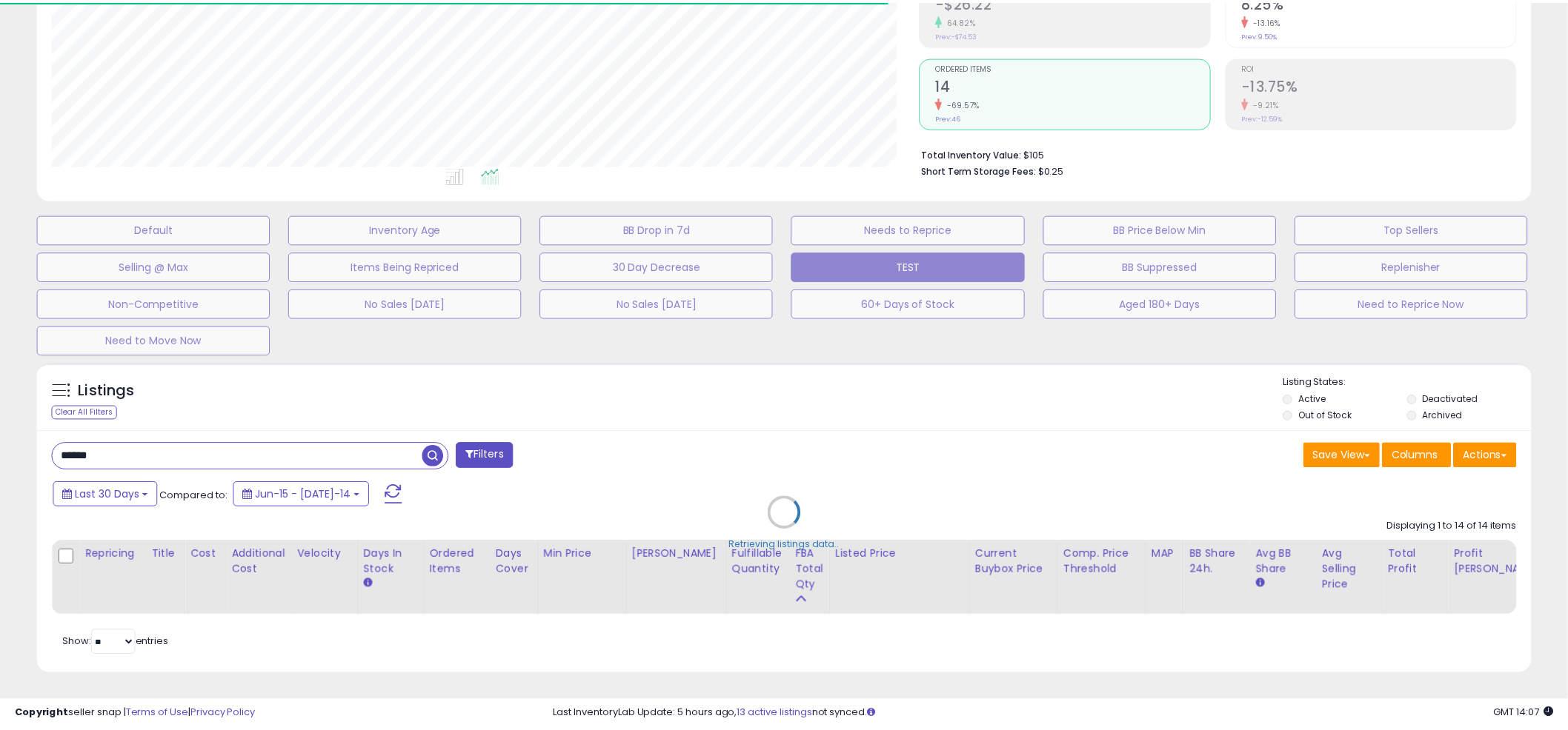
scroll to position [740493, 740260]
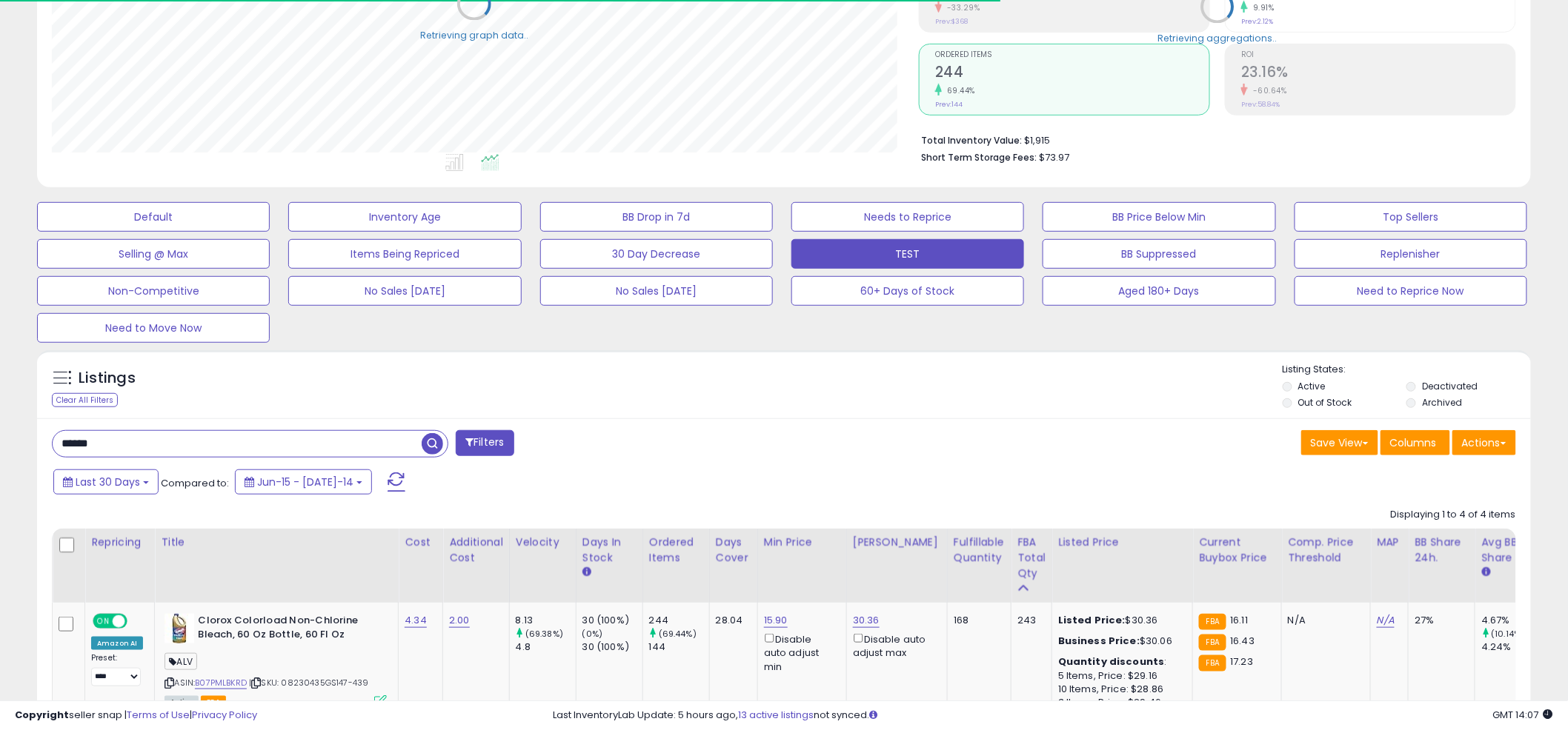
click at [774, 381] on div "Listings Clear All Filters Listing States:" at bounding box center [784, 388] width 1494 height 51
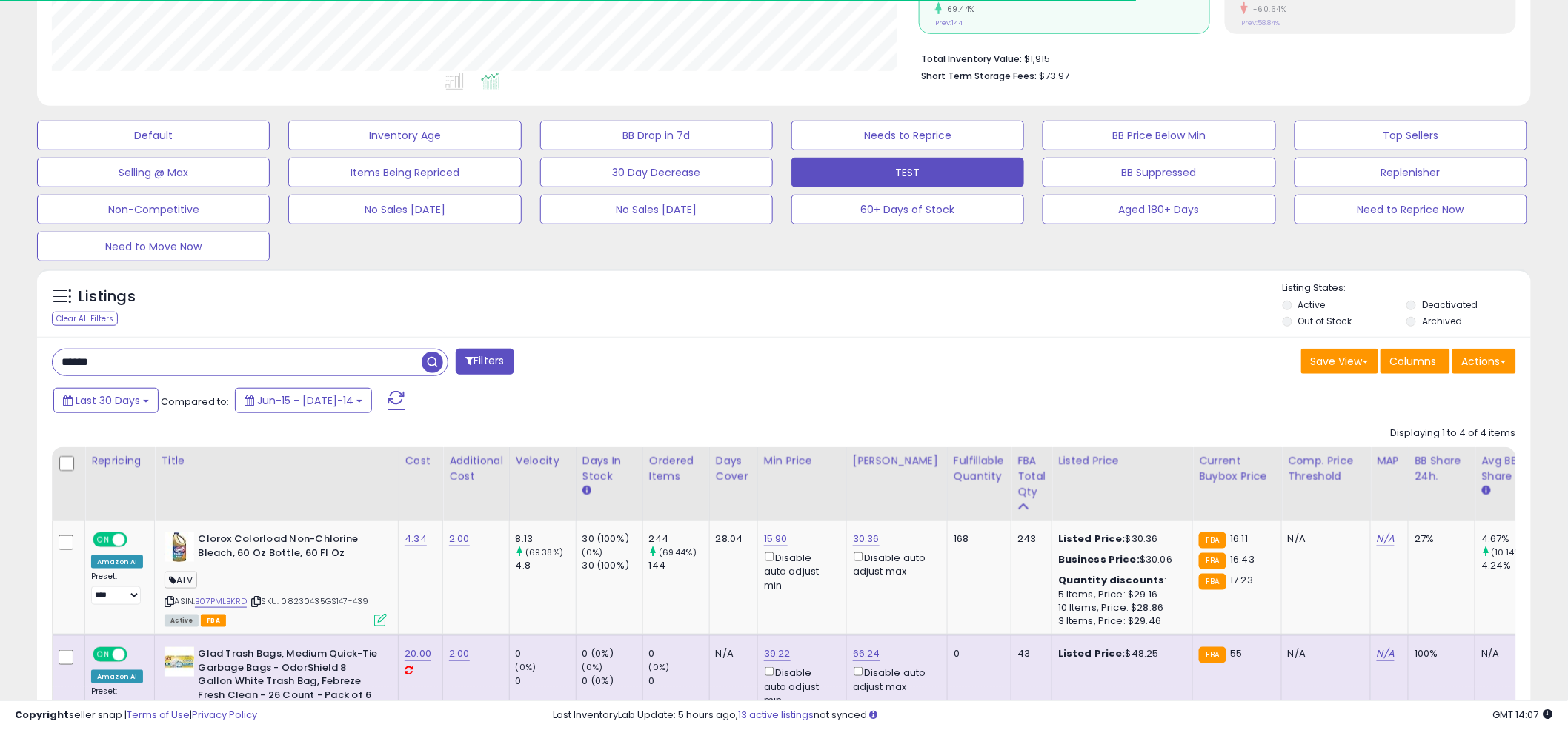
scroll to position [374, 0]
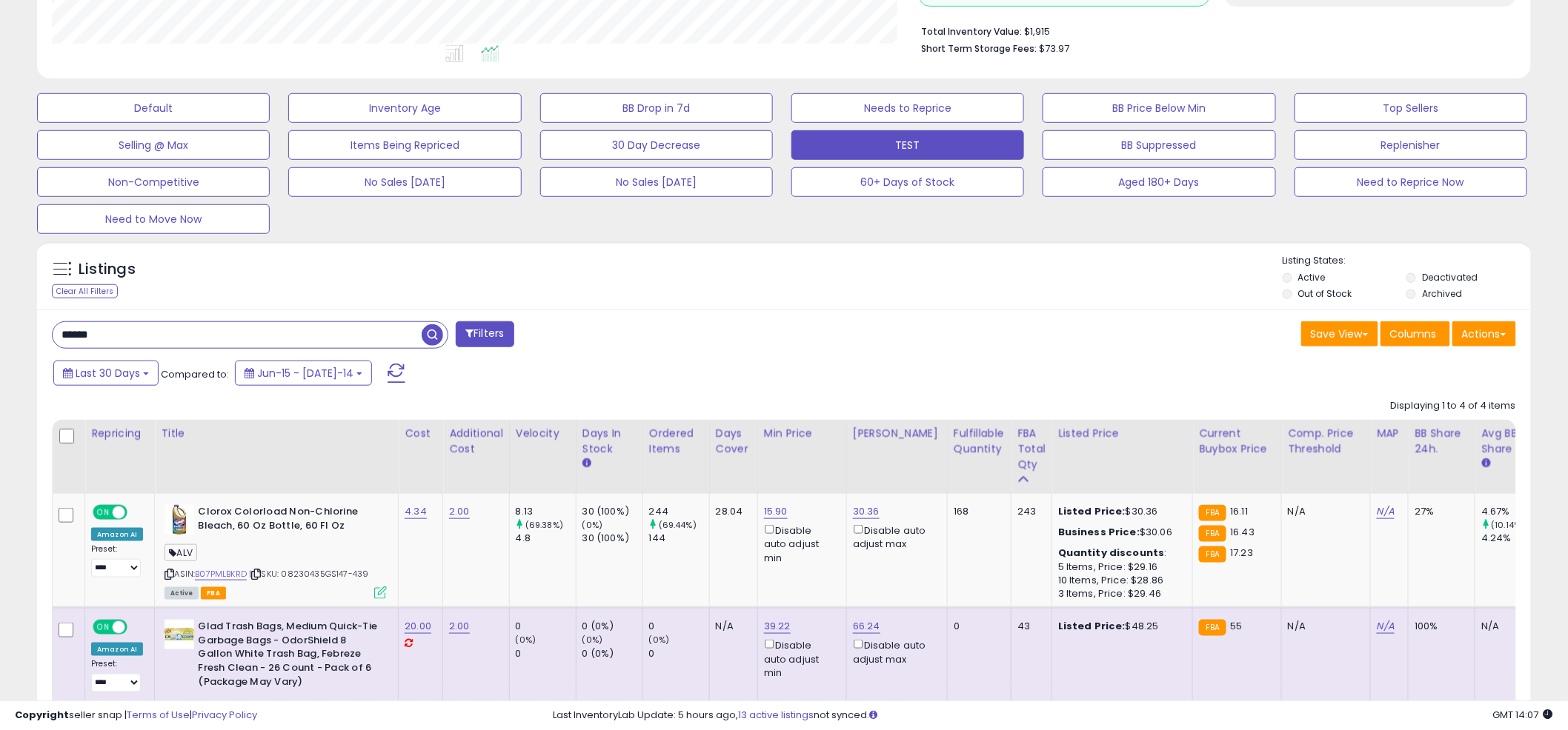
click at [780, 285] on div "Listings Clear All Filters Listing States:" at bounding box center [784, 279] width 1494 height 51
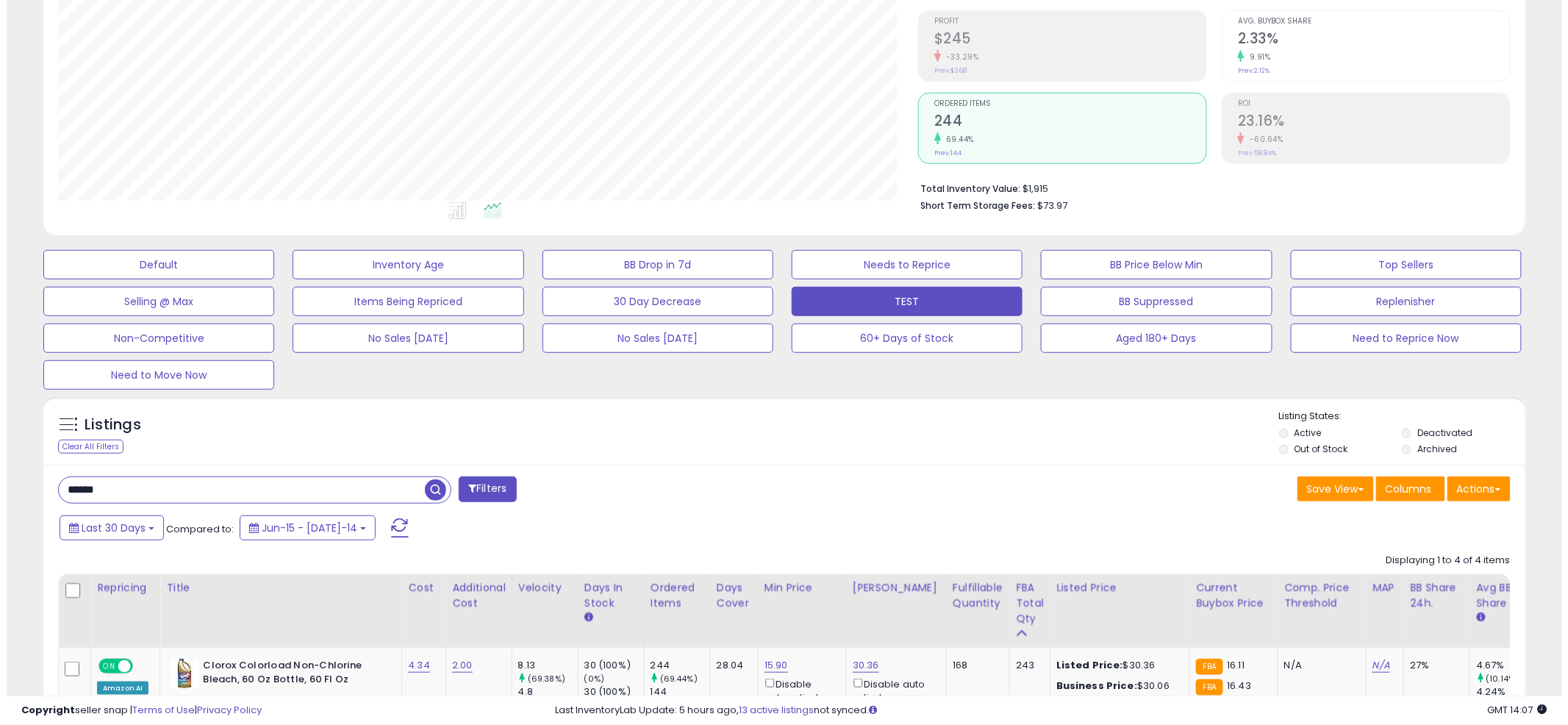
scroll to position [410, 0]
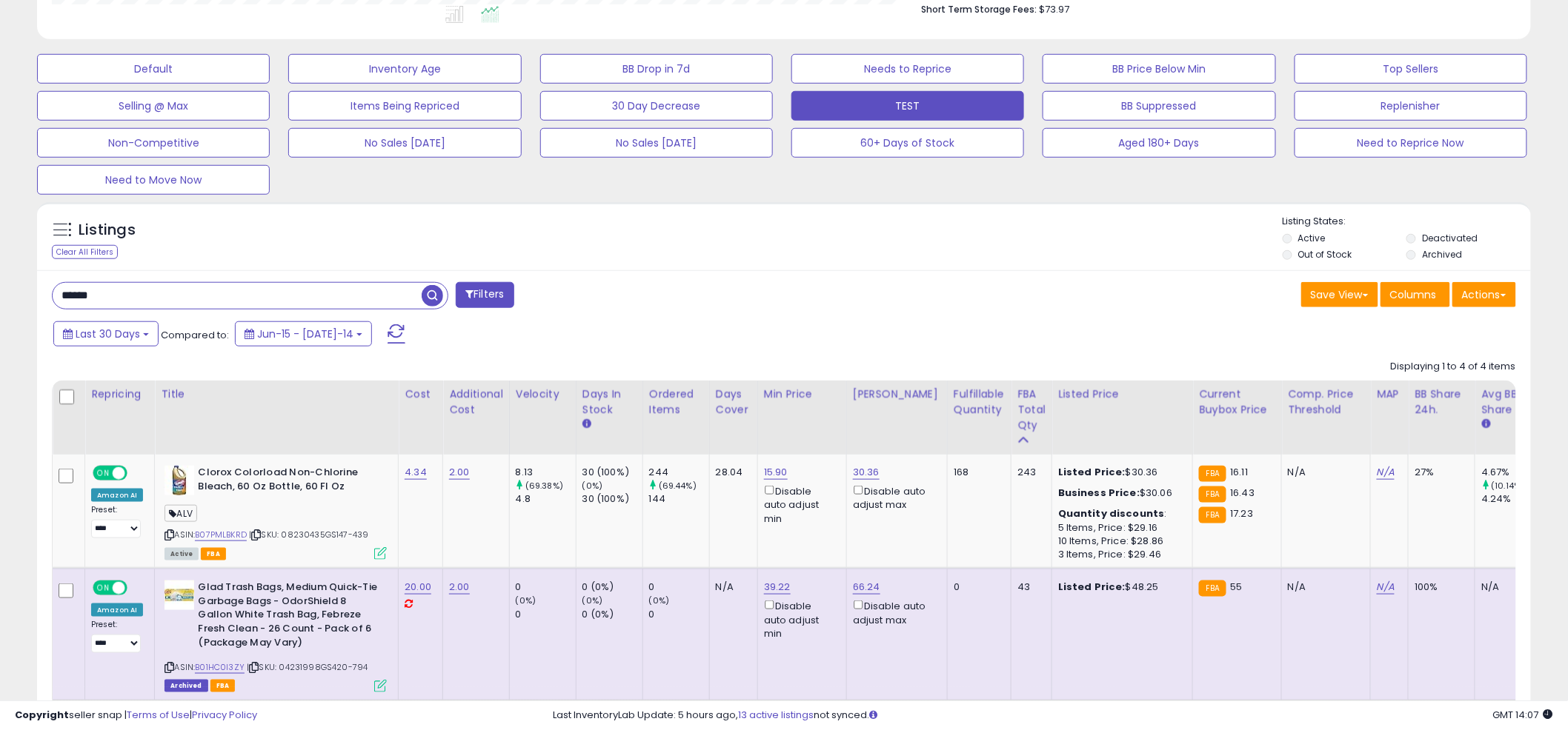
click at [774, 288] on div "****** Filters" at bounding box center [413, 297] width 744 height 30
click at [378, 556] on icon at bounding box center [380, 553] width 12 height 12
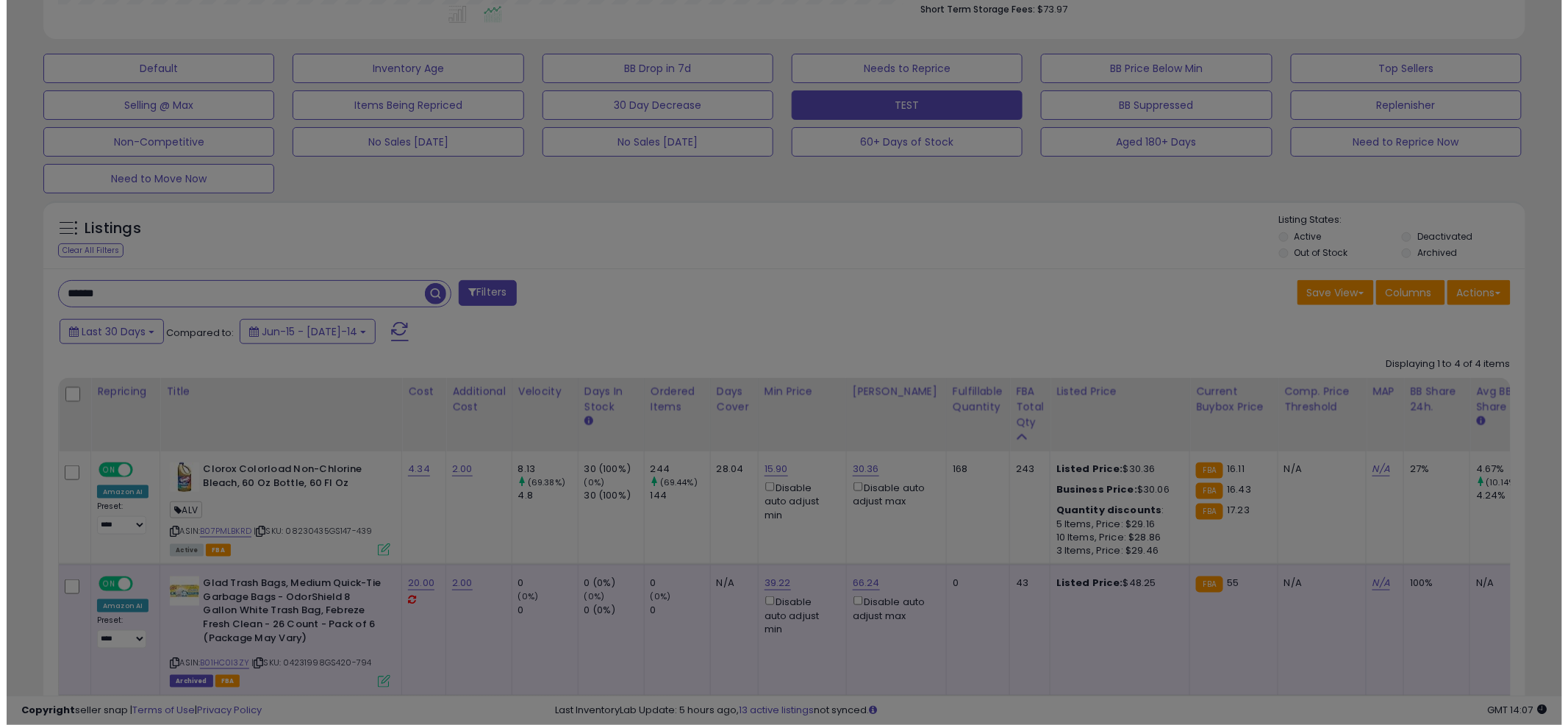
scroll to position [302, 868]
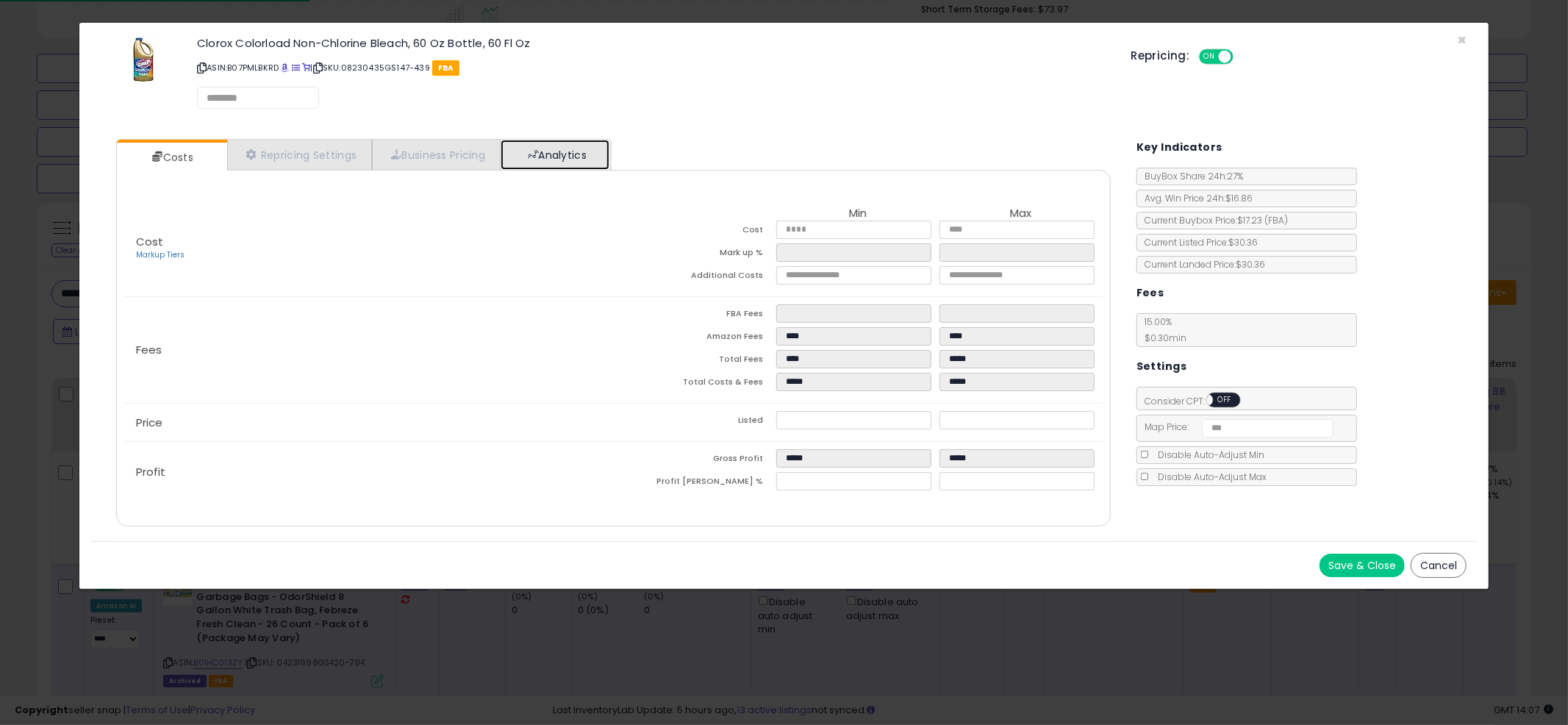
click at [588, 165] on link "Analytics" at bounding box center [555, 155] width 108 height 30
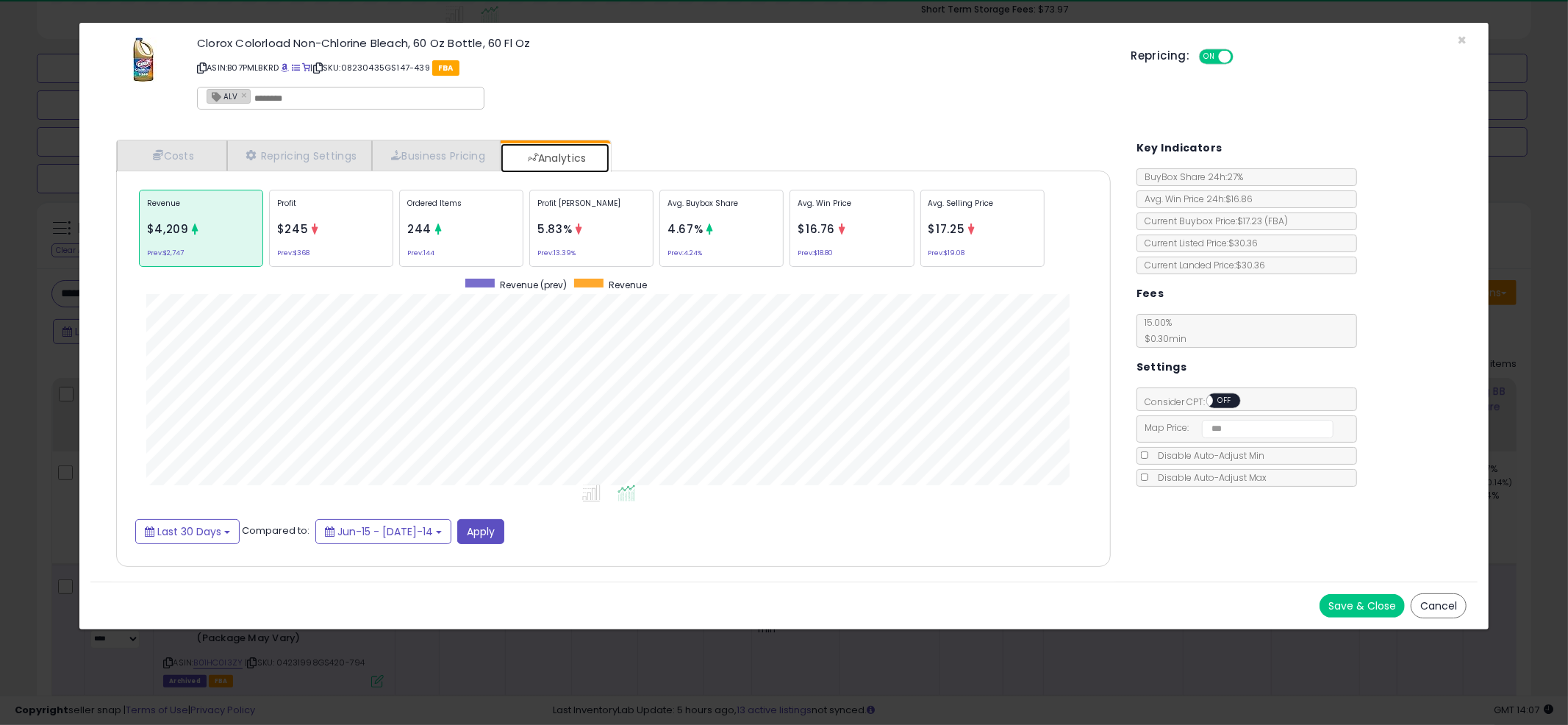
scroll to position [452, 1024]
click at [862, 137] on div "Costs Repricing Settings Business Pricing Analytics Cost" at bounding box center [613, 355] width 1024 height 453
click at [249, 207] on p "Revenue" at bounding box center [202, 208] width 108 height 22
click at [334, 209] on p "Profit" at bounding box center [332, 208] width 108 height 22
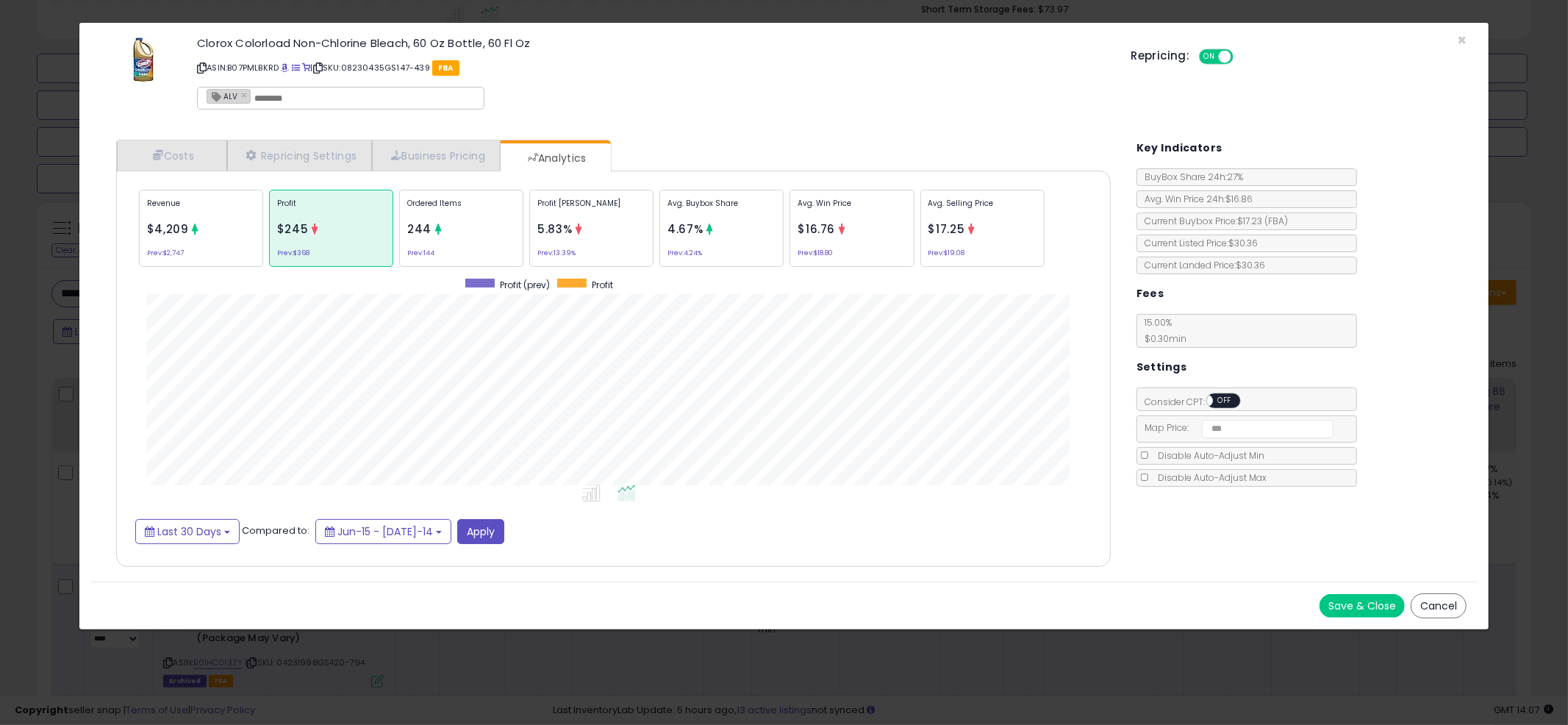
scroll to position [0, 0]
click at [660, 227] on div "Ordered Items 244 Prev: 144" at bounding box center [722, 228] width 125 height 77
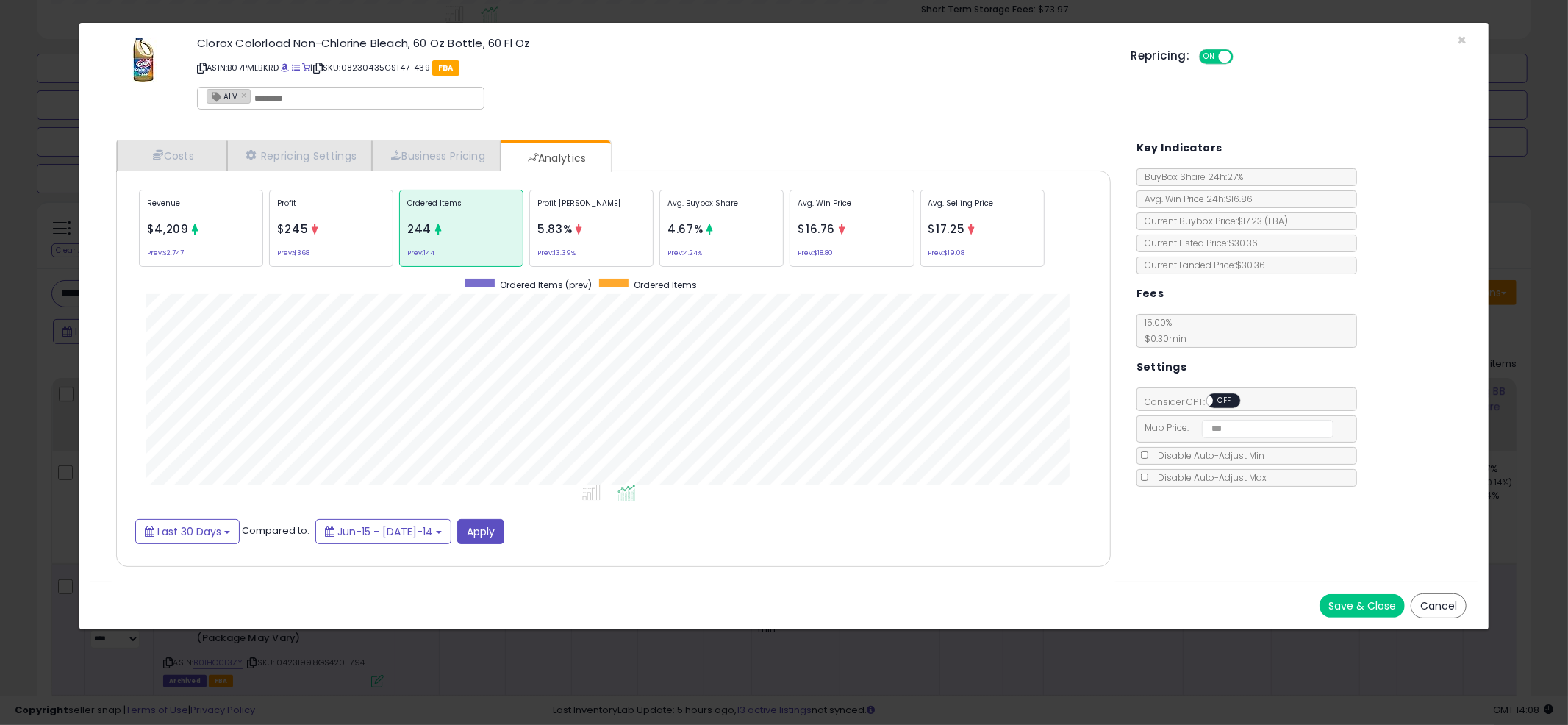
click at [360, 224] on div "Profit $245 Prev: $368" at bounding box center [331, 228] width 125 height 77
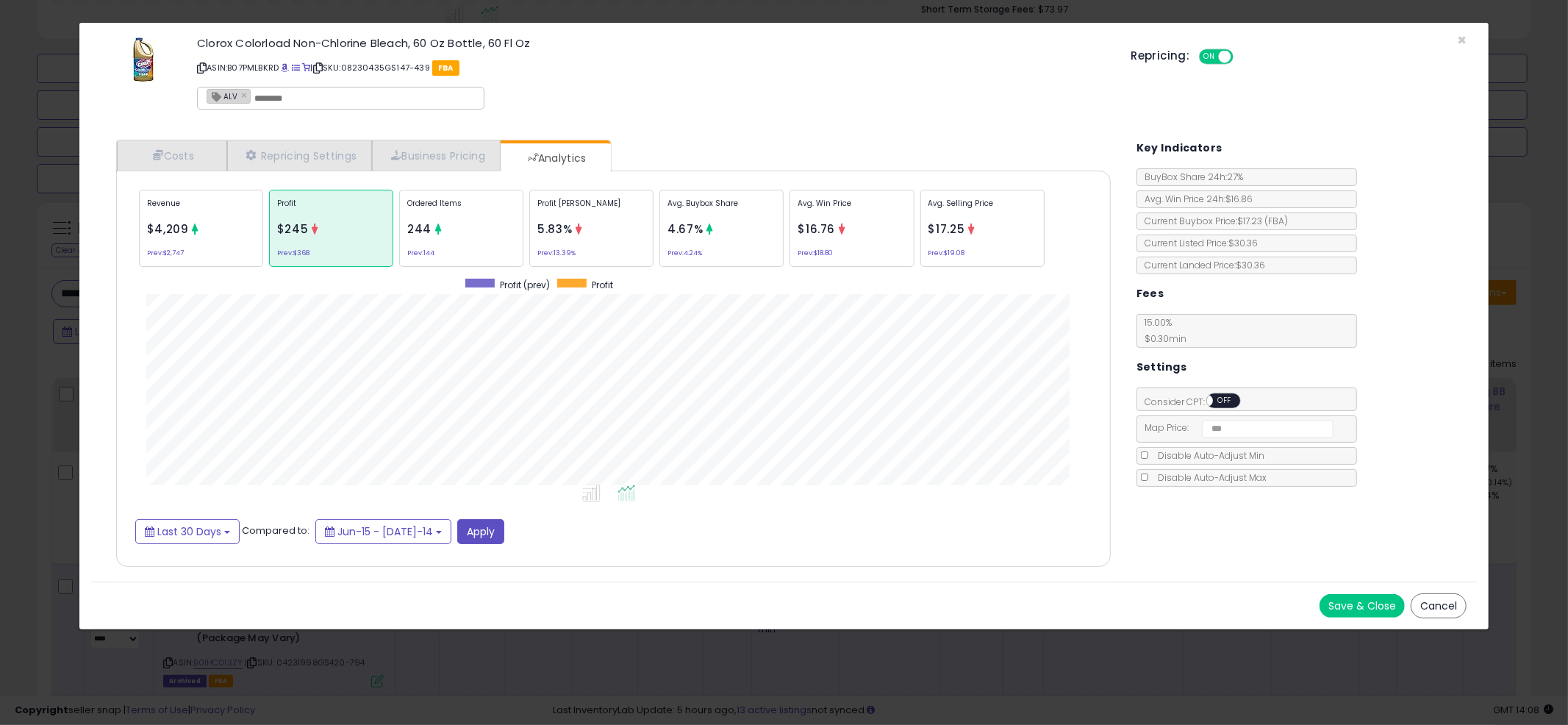
click at [792, 91] on div "Clorox Colorload Non-Chlorine Bleach, 60 Oz Bottle, 60 Fl Oz ASIN: B07PMLBKRD |…" at bounding box center [653, 76] width 934 height 84
click at [1016, 245] on div "Avg. Selling Price $17.25 Prev: $19.08" at bounding box center [982, 228] width 125 height 77
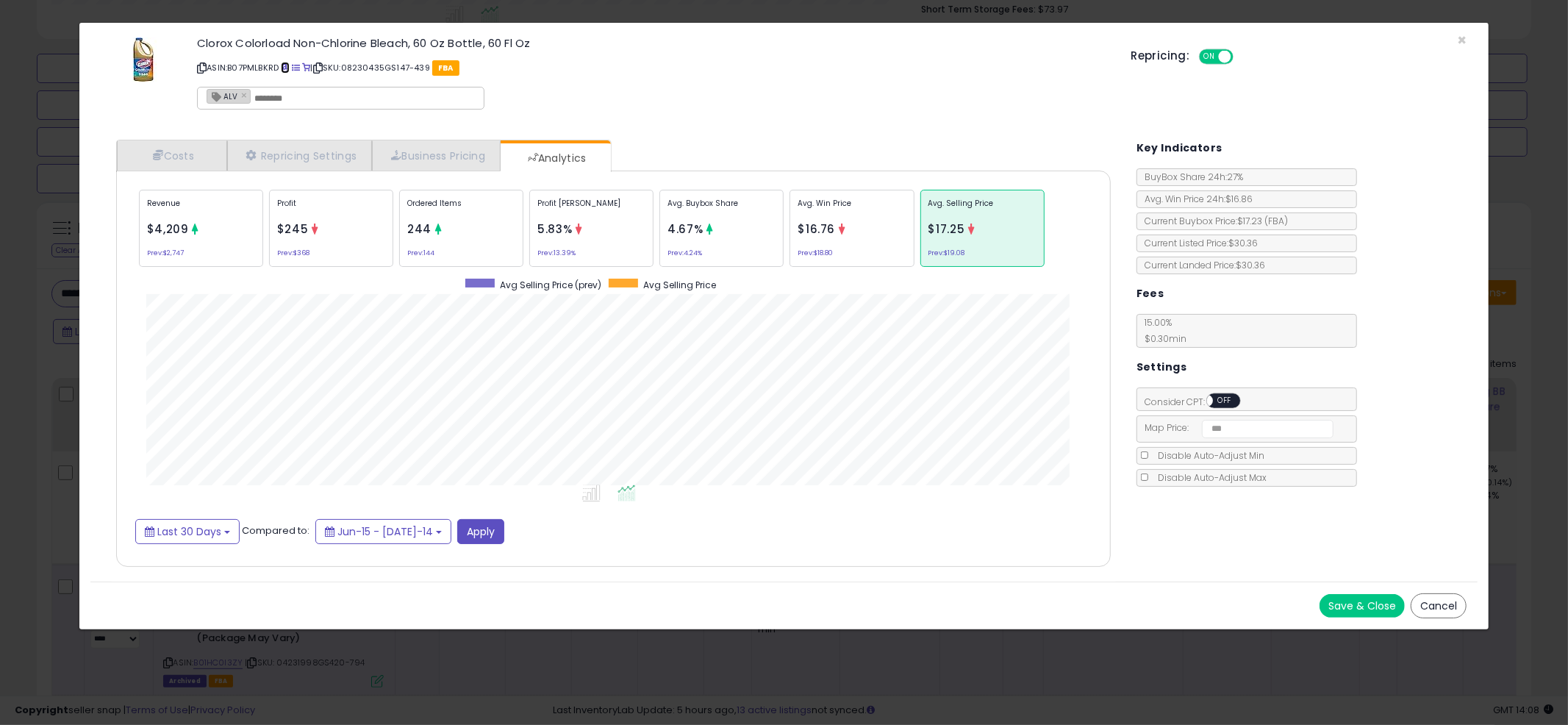
click at [288, 69] on span at bounding box center [284, 68] width 9 height 9
click at [330, 165] on link "Repricing Settings" at bounding box center [300, 156] width 145 height 30
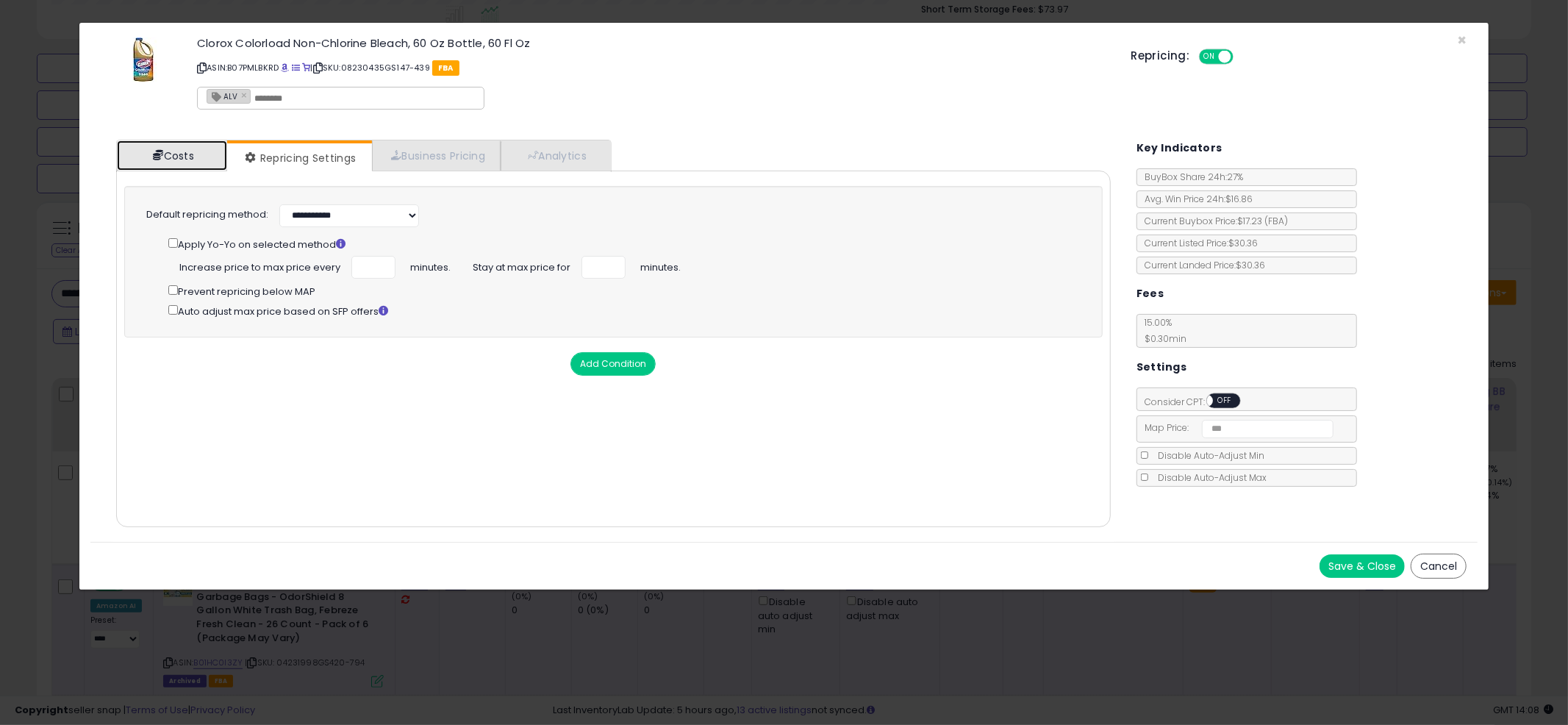
click at [146, 147] on link "Costs" at bounding box center [172, 156] width 110 height 30
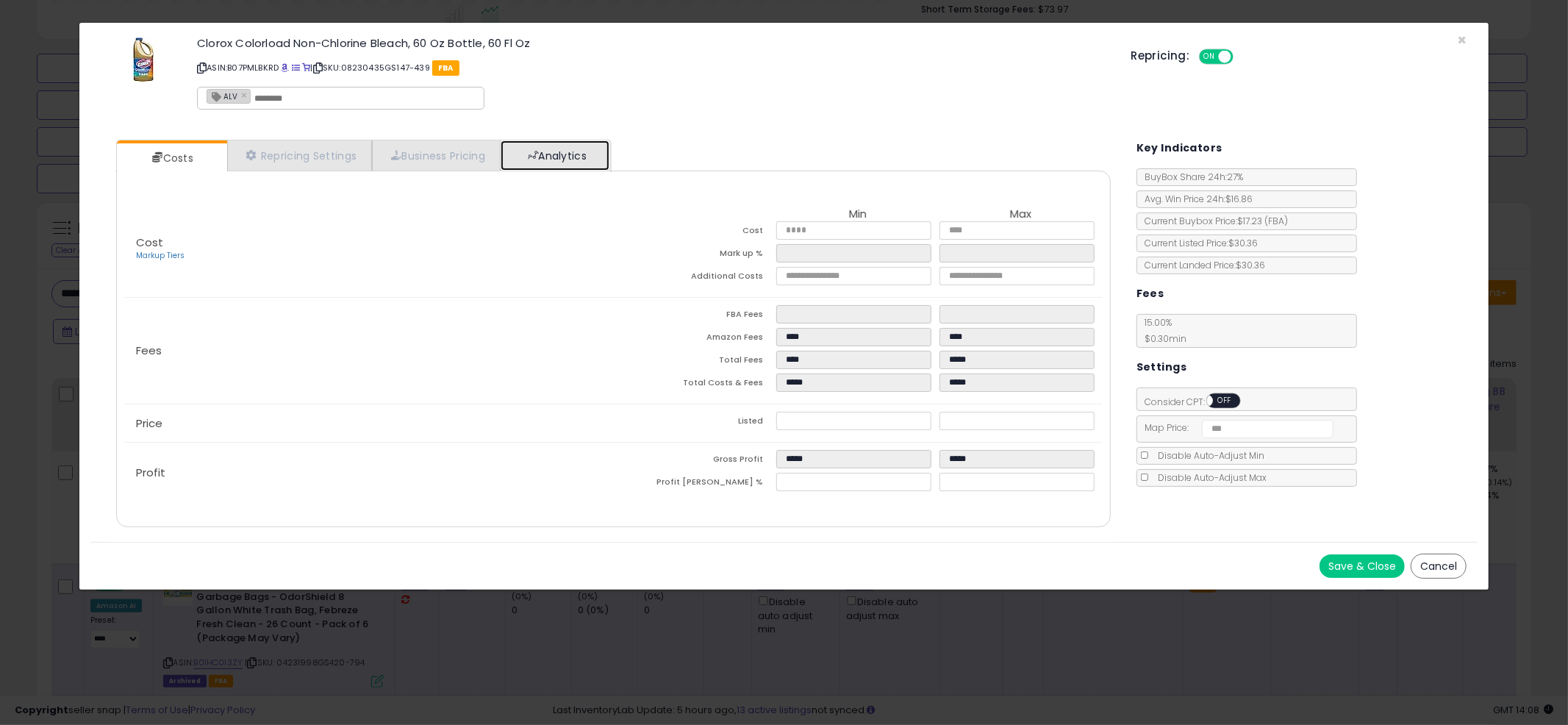
click at [534, 150] on span at bounding box center [532, 155] width 10 height 10
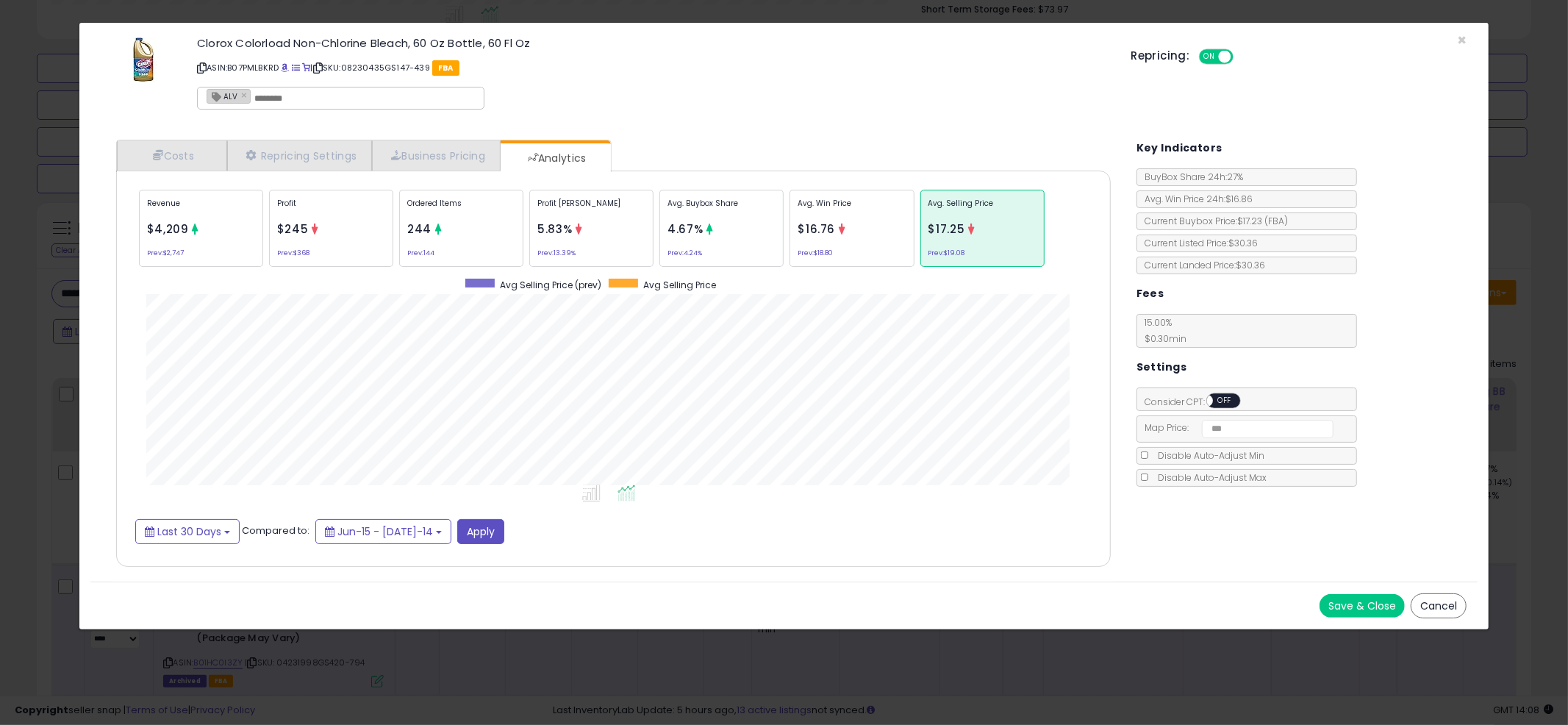
click at [818, 111] on div "Clorox Colorload Non-Chlorine Bleach, 60 Oz Bottle, 60 Fl Oz ASIN: B07PMLBKRD |…" at bounding box center [653, 76] width 934 height 84
click at [766, 69] on p "ASIN: B07PMLBKRD | SKU: 08230435GS147-439 FBA" at bounding box center [652, 68] width 912 height 24
